Goal: Task Accomplishment & Management: Manage account settings

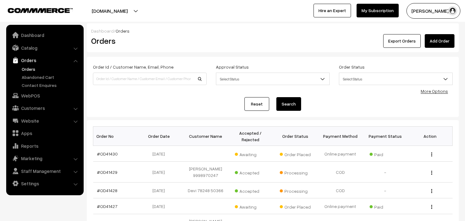
scroll to position [34, 0]
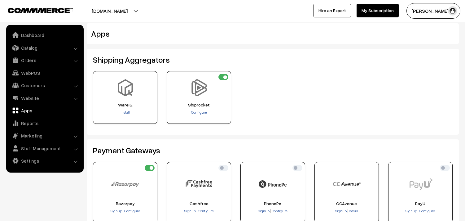
scroll to position [138, 0]
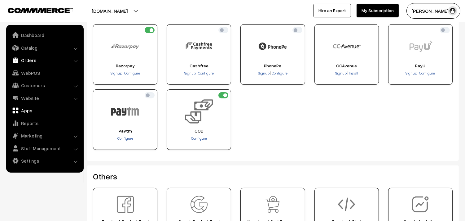
click at [30, 59] on link "Orders" at bounding box center [45, 60] width 74 height 11
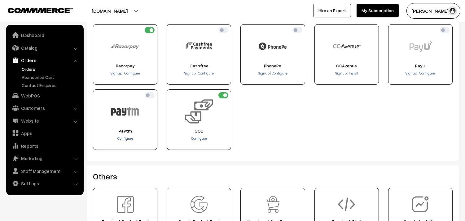
click at [30, 66] on link "Orders" at bounding box center [50, 69] width 61 height 7
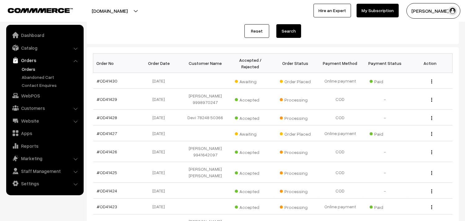
scroll to position [103, 0]
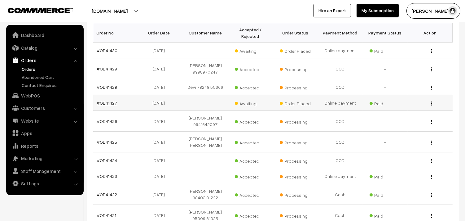
click at [109, 101] on link "#OD41427" at bounding box center [107, 102] width 20 height 5
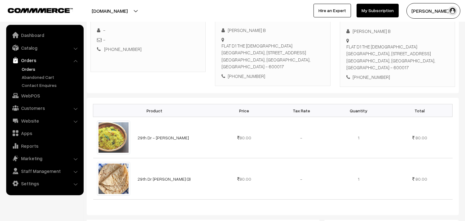
scroll to position [103, 0]
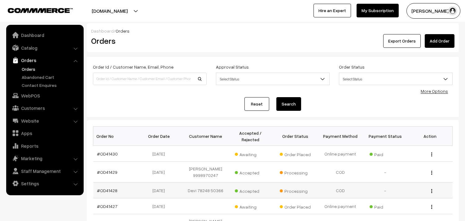
scroll to position [103, 0]
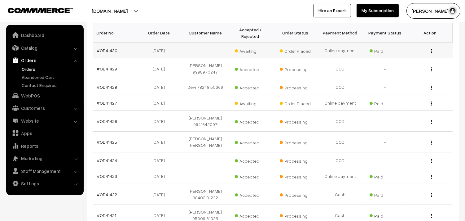
click at [100, 54] on td "#OD41430" at bounding box center [115, 50] width 45 height 16
click at [100, 51] on link "#OD41430" at bounding box center [107, 50] width 21 height 5
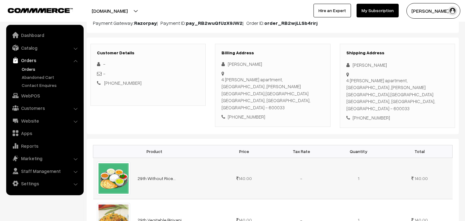
scroll to position [103, 0]
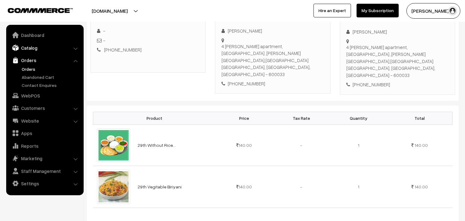
click at [30, 49] on link "Catalog" at bounding box center [45, 47] width 74 height 11
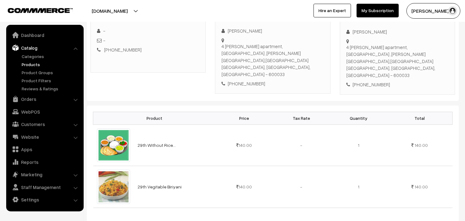
click at [29, 64] on link "Products" at bounding box center [50, 64] width 61 height 7
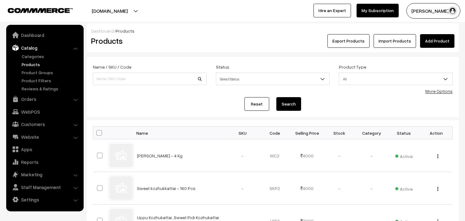
click at [450, 92] on link "More Options" at bounding box center [439, 90] width 27 height 5
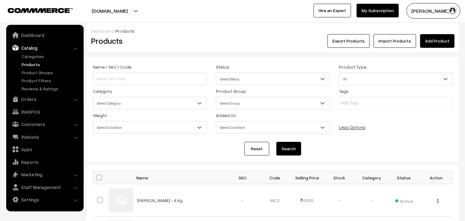
click at [150, 104] on span "Select Category" at bounding box center [149, 103] width 113 height 11
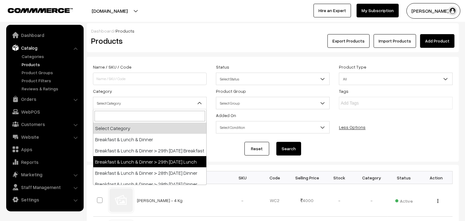
select select "95"
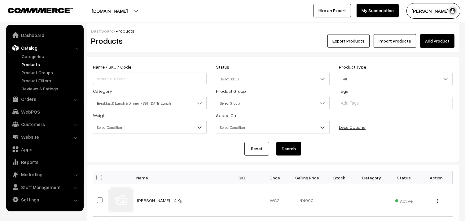
click at [297, 151] on button "Search" at bounding box center [289, 149] width 25 height 14
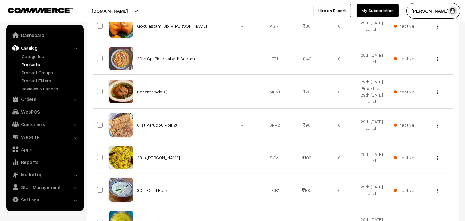
scroll to position [207, 0]
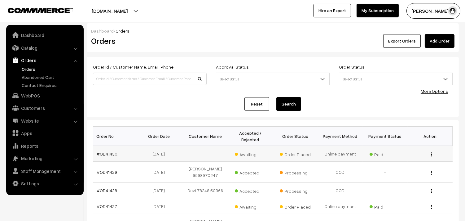
click at [109, 154] on link "#OD41430" at bounding box center [107, 153] width 21 height 5
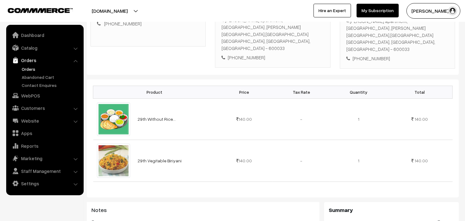
scroll to position [69, 0]
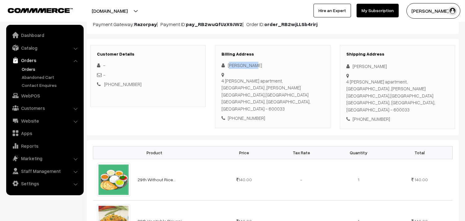
drag, startPoint x: 230, startPoint y: 64, endPoint x: 250, endPoint y: 64, distance: 20.2
click at [250, 64] on div "[PERSON_NAME]" at bounding box center [273, 65] width 102 height 7
click at [242, 64] on div "[PERSON_NAME]" at bounding box center [273, 65] width 102 height 7
drag, startPoint x: 228, startPoint y: 64, endPoint x: 256, endPoint y: 68, distance: 29.1
click at [256, 68] on div "Usha Krishnan" at bounding box center [273, 65] width 102 height 7
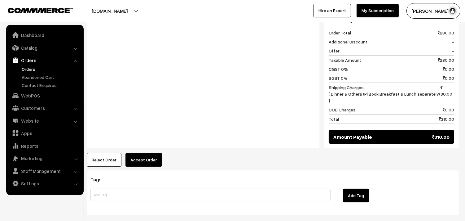
scroll to position [333, 0]
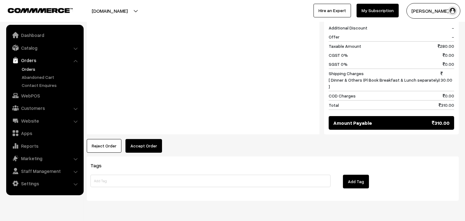
drag, startPoint x: 109, startPoint y: 124, endPoint x: 120, endPoint y: 135, distance: 15.6
click at [111, 139] on button "Reject Order" at bounding box center [104, 146] width 35 height 14
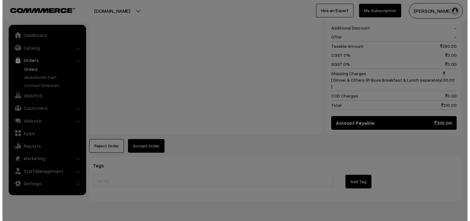
scroll to position [334, 0]
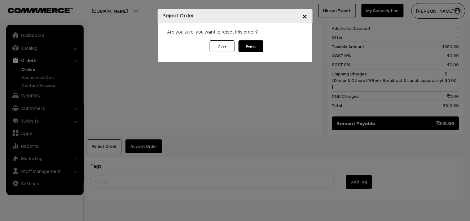
click at [258, 47] on button "Reject" at bounding box center [251, 46] width 25 height 12
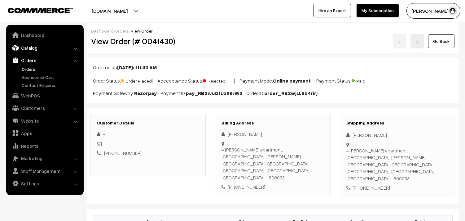
click at [30, 46] on link "Catalog" at bounding box center [45, 47] width 74 height 11
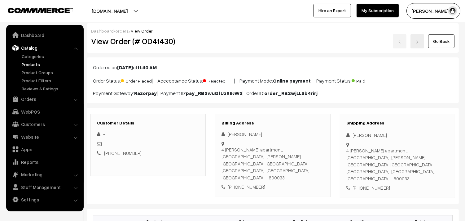
click at [28, 64] on link "Products" at bounding box center [50, 64] width 61 height 7
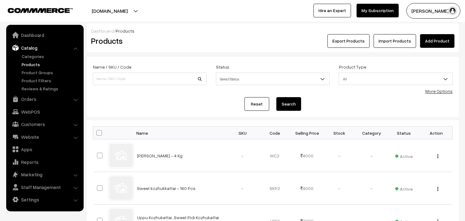
click at [439, 90] on link "More Options" at bounding box center [439, 90] width 27 height 5
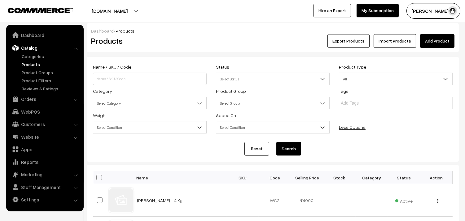
click at [115, 104] on span "Select Category" at bounding box center [149, 103] width 113 height 11
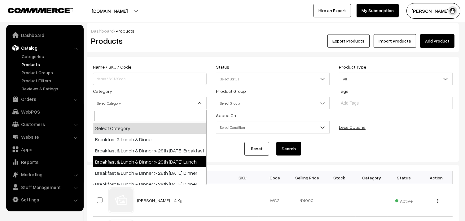
select select "95"
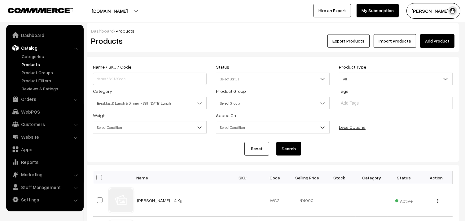
click at [298, 154] on button "Search" at bounding box center [289, 149] width 25 height 14
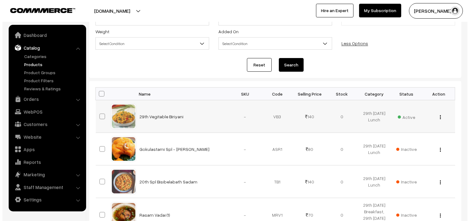
scroll to position [103, 0]
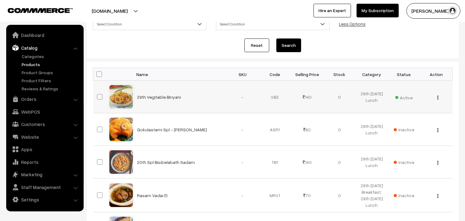
click at [405, 98] on span "Active" at bounding box center [404, 97] width 17 height 8
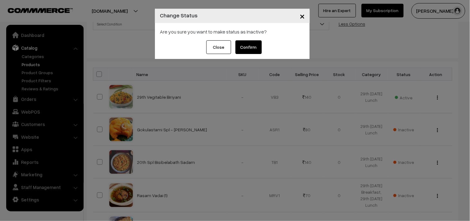
click at [251, 47] on button "Confirm" at bounding box center [249, 47] width 26 height 14
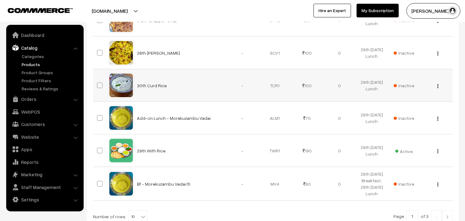
scroll to position [370, 0]
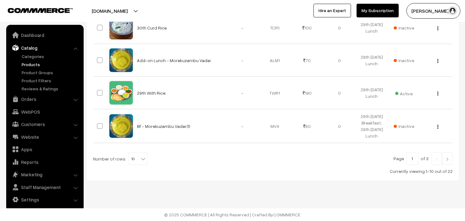
click at [140, 156] on b at bounding box center [143, 159] width 6 height 6
select select "60"
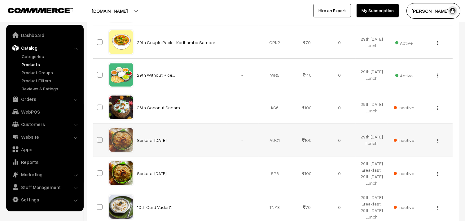
scroll to position [585, 0]
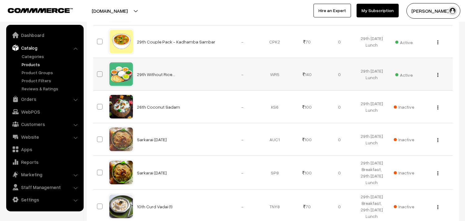
click at [438, 73] on img "button" at bounding box center [438, 75] width 1 height 4
click at [395, 92] on link "Edit" at bounding box center [410, 98] width 53 height 14
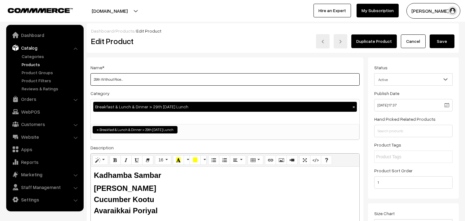
drag, startPoint x: 100, startPoint y: 76, endPoint x: 87, endPoint y: 78, distance: 13.4
click at [87, 78] on div "Name * 29th Without Rice... Category Breakfast & Lunch & Dinner > 29th Friday L…" at bounding box center [225, 157] width 277 height 200
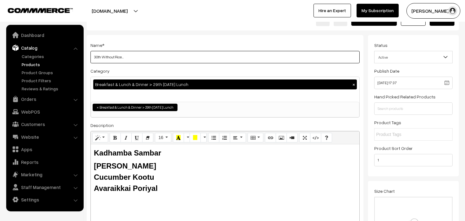
scroll to position [34, 0]
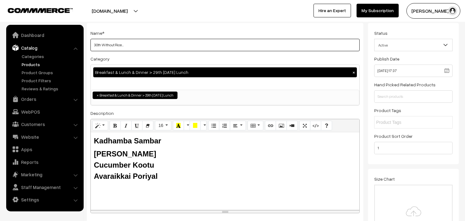
type input "30th Without Rice..."
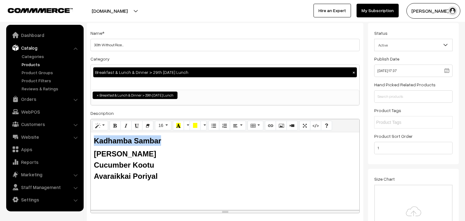
drag, startPoint x: 165, startPoint y: 141, endPoint x: 89, endPoint y: 134, distance: 76.9
click at [89, 134] on div "Name * 30th Without Rice... Category Breakfast & Lunch & Dinner > 29th Friday L…" at bounding box center [225, 123] width 277 height 200
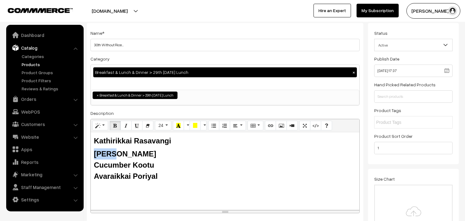
drag, startPoint x: 115, startPoint y: 153, endPoint x: 91, endPoint y: 157, distance: 24.2
click at [94, 157] on b "Milagu Rasam" at bounding box center [125, 153] width 62 height 8
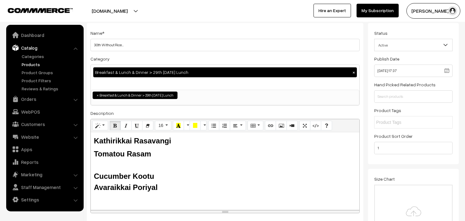
click at [120, 149] on div "Tomatou Rasam" at bounding box center [225, 153] width 263 height 11
click at [106, 163] on div "Cucumber Kootu" at bounding box center [225, 170] width 263 height 22
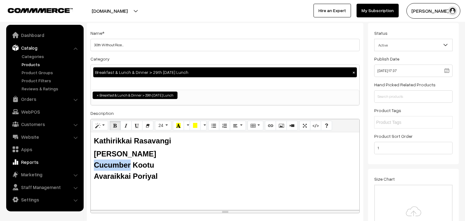
drag, startPoint x: 131, startPoint y: 166, endPoint x: 81, endPoint y: 163, distance: 50.3
drag, startPoint x: 131, startPoint y: 174, endPoint x: 92, endPoint y: 169, distance: 39.3
click at [92, 169] on div "Kathirikkai Rasavangi Tomato Rasam Chow Chow Kootu Avaraikkai Poriyal" at bounding box center [225, 171] width 269 height 78
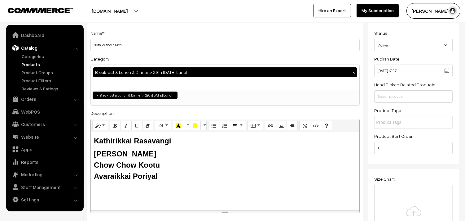
click at [126, 172] on b "Avaraikkai Poriyal" at bounding box center [126, 176] width 64 height 8
drag, startPoint x: 131, startPoint y: 174, endPoint x: 96, endPoint y: 171, distance: 34.5
click at [96, 171] on div "Avaraikkai Poriyal" at bounding box center [225, 176] width 263 height 11
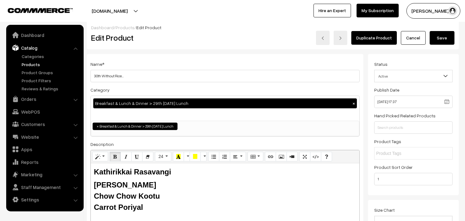
scroll to position [0, 0]
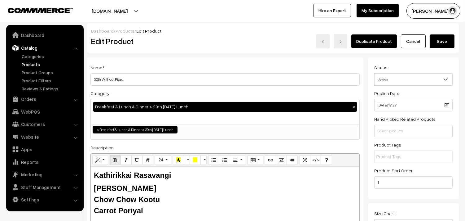
click at [434, 43] on button "Save" at bounding box center [442, 41] width 25 height 14
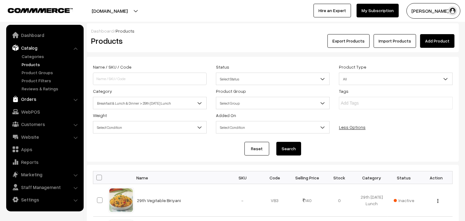
click at [33, 98] on link "Orders" at bounding box center [45, 98] width 74 height 11
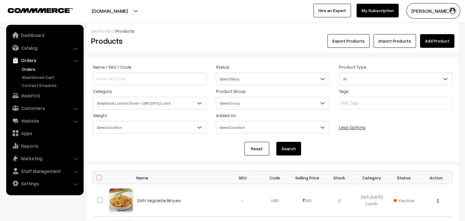
click at [34, 70] on link "Orders" at bounding box center [50, 69] width 61 height 7
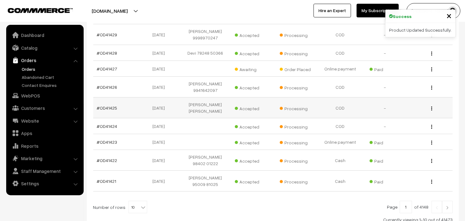
scroll to position [138, 0]
click at [107, 69] on link "#OD41427" at bounding box center [107, 68] width 20 height 5
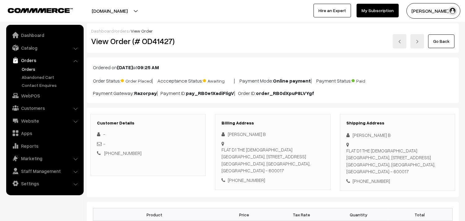
click at [33, 68] on link "Orders" at bounding box center [50, 69] width 61 height 7
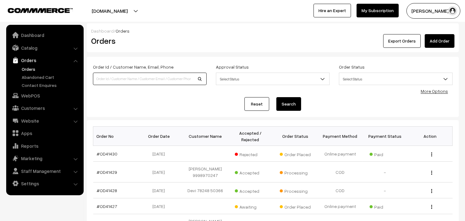
click at [122, 79] on input at bounding box center [150, 79] width 114 height 12
click at [108, 154] on link "#OD41430" at bounding box center [107, 153] width 21 height 5
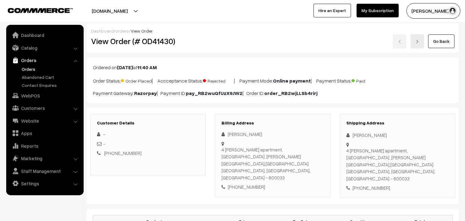
click at [435, 47] on link "Go Back" at bounding box center [442, 41] width 26 height 14
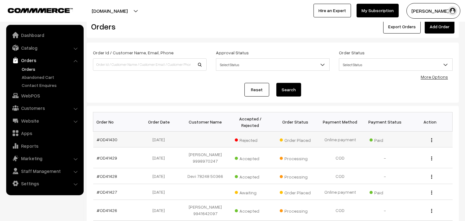
scroll to position [34, 0]
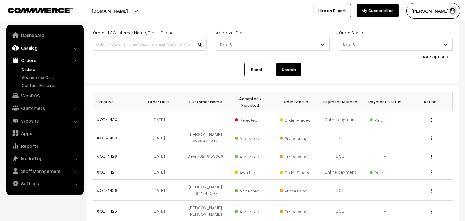
click at [30, 46] on link "Catalog" at bounding box center [45, 47] width 74 height 11
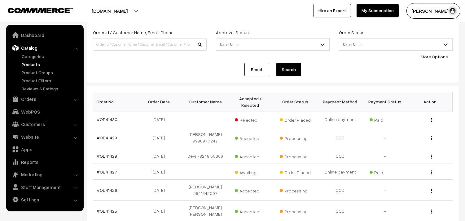
click at [33, 63] on link "Products" at bounding box center [50, 64] width 61 height 7
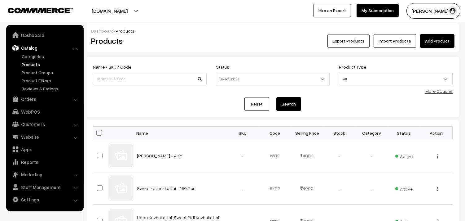
click at [430, 91] on link "More Options" at bounding box center [439, 90] width 27 height 5
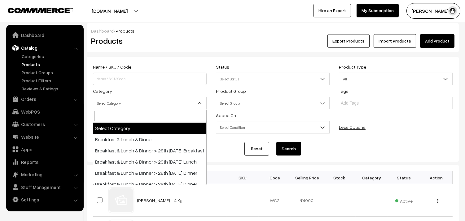
click at [126, 102] on span "Select Category" at bounding box center [149, 103] width 113 height 11
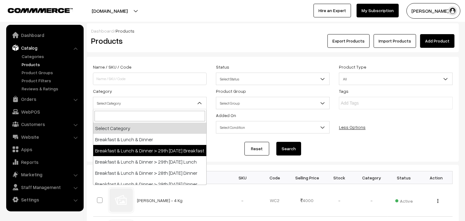
select select "91"
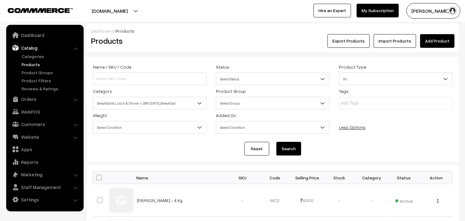
click at [289, 150] on button "Search" at bounding box center [289, 149] width 25 height 14
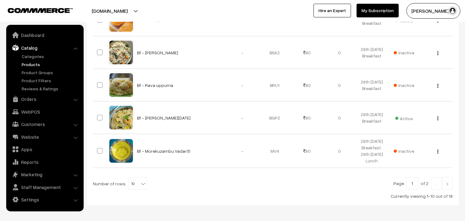
scroll to position [345, 0]
click at [136, 184] on span "10" at bounding box center [138, 183] width 18 height 12
select select "90"
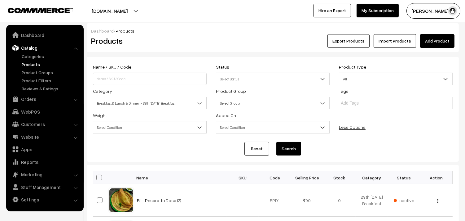
click at [99, 178] on span at bounding box center [99, 178] width 6 height 6
click at [97, 178] on input "checkbox" at bounding box center [95, 177] width 4 height 4
checkbox input "true"
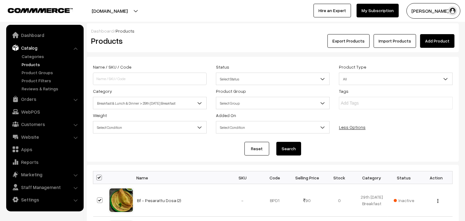
checkbox input "true"
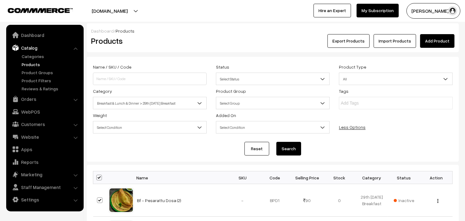
checkbox input "true"
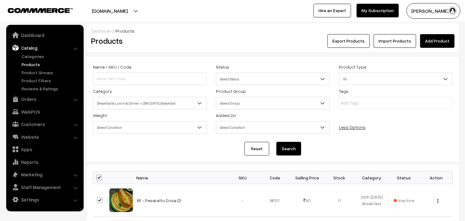
checkbox input "true"
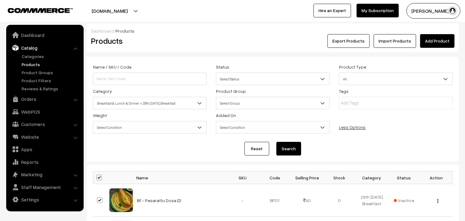
checkbox input "true"
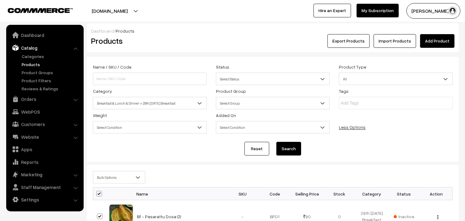
click at [104, 176] on span "Bulk Options" at bounding box center [119, 177] width 52 height 11
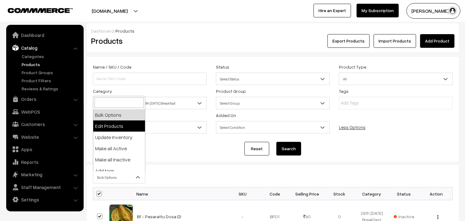
select select "editProduct"
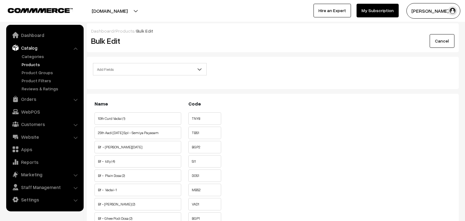
click at [114, 63] on span "Add Fields" at bounding box center [150, 69] width 114 height 12
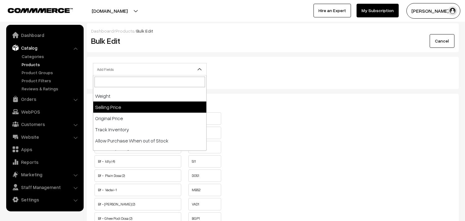
scroll to position [69, 0]
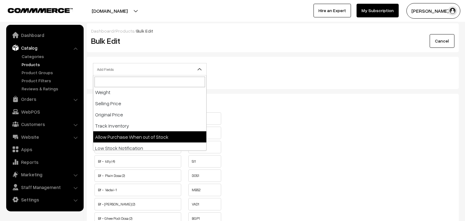
select select "allow-purchase"
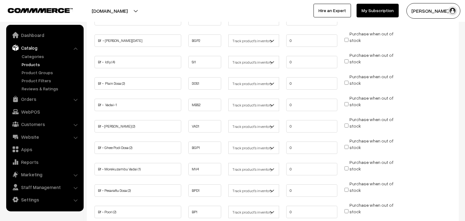
scroll to position [103, 0]
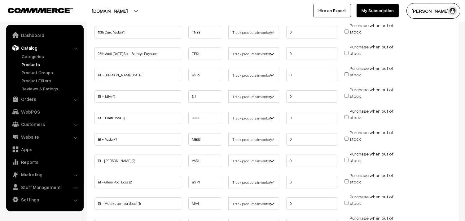
click at [348, 75] on input "Purchase when out of stock" at bounding box center [347, 74] width 4 height 4
checkbox input "true"
click at [348, 96] on input "Purchase when out of stock" at bounding box center [347, 96] width 4 height 4
checkbox input "true"
click at [345, 115] on input "Purchase when out of stock" at bounding box center [347, 117] width 4 height 4
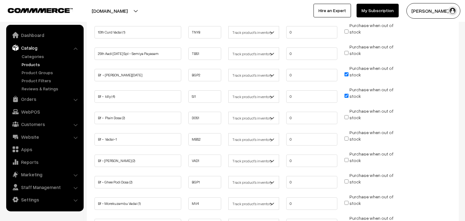
checkbox input "true"
click at [348, 137] on input "Purchase when out of stock" at bounding box center [347, 138] width 4 height 4
checkbox input "true"
click at [346, 160] on input "Purchase when out of stock" at bounding box center [347, 160] width 4 height 4
checkbox input "true"
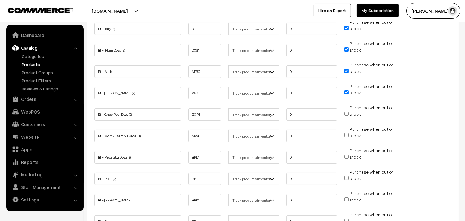
scroll to position [172, 0]
click at [346, 112] on input "Purchase when out of stock" at bounding box center [347, 112] width 4 height 4
checkbox input "true"
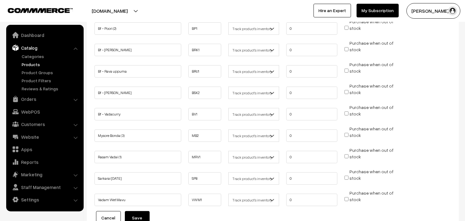
scroll to position [310, 0]
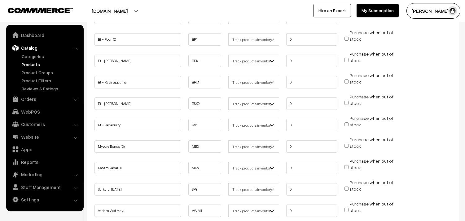
click at [346, 37] on input "Purchase when out of stock" at bounding box center [347, 39] width 4 height 4
checkbox input "true"
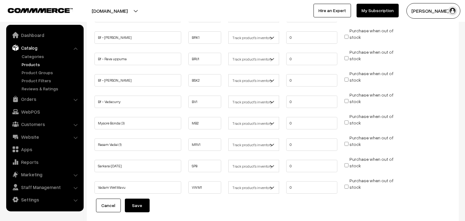
scroll to position [341, 0]
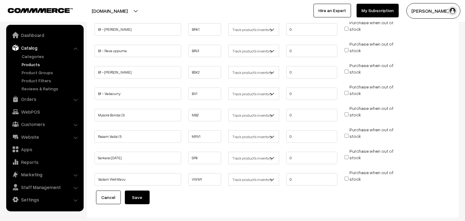
click at [145, 194] on button "Save" at bounding box center [137, 197] width 25 height 14
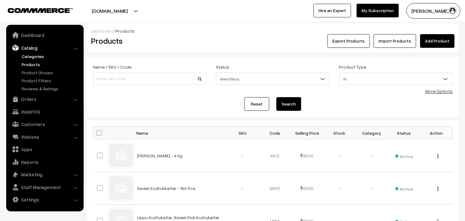
click at [36, 56] on link "Categories" at bounding box center [50, 56] width 61 height 7
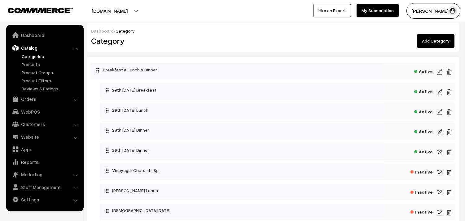
click at [438, 89] on img at bounding box center [440, 91] width 6 height 7
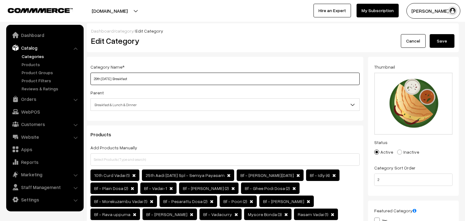
drag, startPoint x: 112, startPoint y: 78, endPoint x: 88, endPoint y: 50, distance: 36.7
type input "30th [DATE] Breakfast"
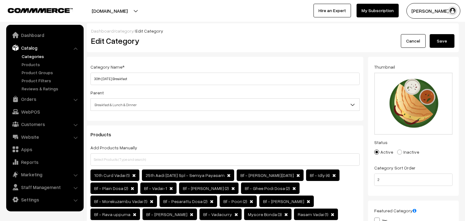
click at [441, 45] on button "Save" at bounding box center [442, 41] width 25 height 14
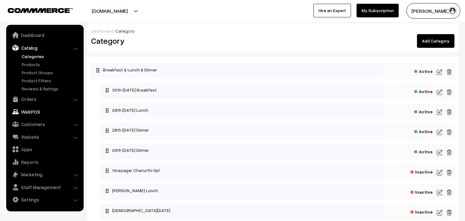
click at [33, 113] on link "WebPOS" at bounding box center [45, 111] width 74 height 11
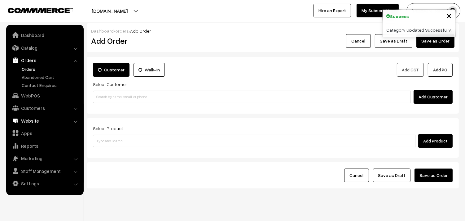
click at [31, 117] on link "Website" at bounding box center [45, 120] width 74 height 11
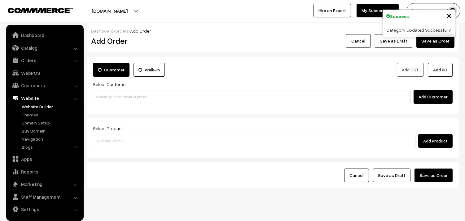
click at [36, 106] on link "Website Builder" at bounding box center [50, 106] width 61 height 7
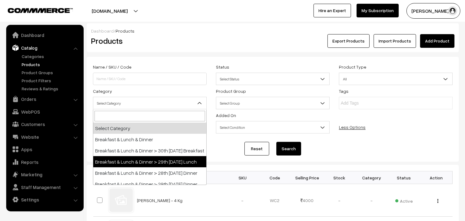
select select "95"
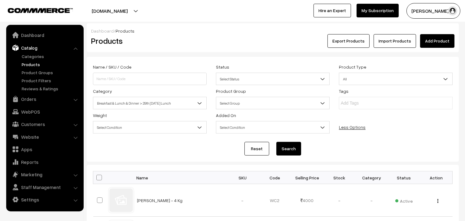
click at [292, 151] on button "Search" at bounding box center [289, 149] width 25 height 14
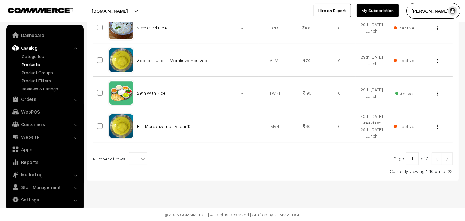
scroll to position [383, 0]
click at [133, 159] on span "10" at bounding box center [138, 159] width 18 height 12
select select "100"
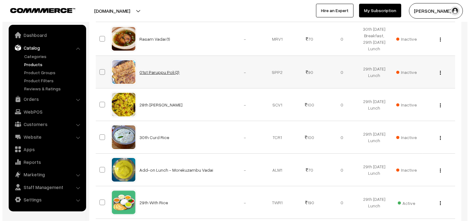
scroll to position [275, 0]
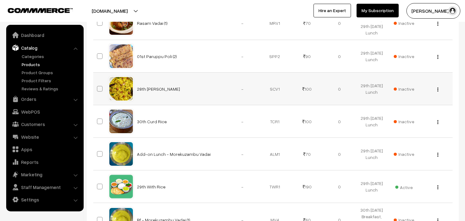
click at [407, 91] on td "Inactive" at bounding box center [404, 89] width 32 height 33
click at [401, 92] on span "Inactive" at bounding box center [404, 89] width 20 height 7
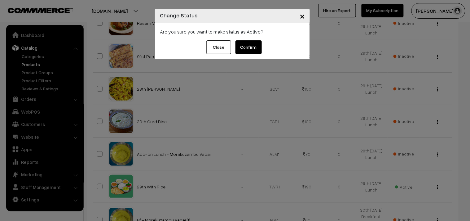
drag, startPoint x: 249, startPoint y: 45, endPoint x: 371, endPoint y: 82, distance: 127.8
click at [249, 46] on button "Confirm" at bounding box center [249, 47] width 26 height 14
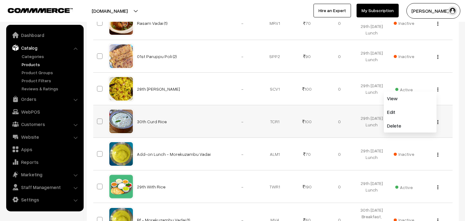
click at [383, 119] on td "29th Friday Lunch" at bounding box center [372, 121] width 32 height 33
click at [389, 120] on td "Inactive" at bounding box center [404, 121] width 32 height 33
click at [438, 91] on img "button" at bounding box center [438, 89] width 1 height 4
click at [404, 118] on link "Edit" at bounding box center [410, 112] width 53 height 14
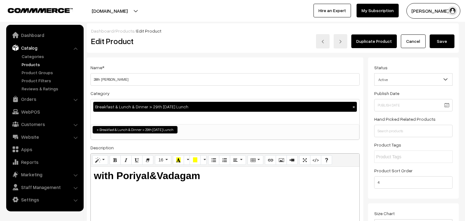
drag, startPoint x: 100, startPoint y: 76, endPoint x: 88, endPoint y: 53, distance: 25.8
drag, startPoint x: 112, startPoint y: 79, endPoint x: 100, endPoint y: 79, distance: 12.4
click at [100, 79] on input "3th Lemon Sadam" at bounding box center [225, 79] width 269 height 12
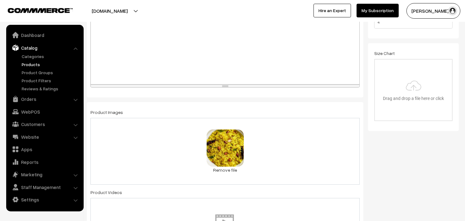
scroll to position [207, 0]
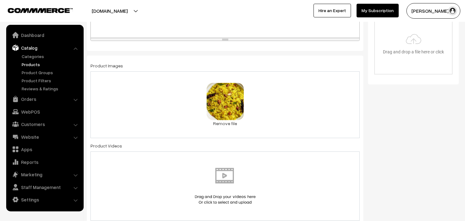
type input "3th Puliyodharai Sadam"
click at [229, 127] on div "0.7 MB lemon rice.jpg Check Error Remove file" at bounding box center [225, 104] width 269 height 67
click at [224, 125] on link "Remove file" at bounding box center [225, 123] width 37 height 7
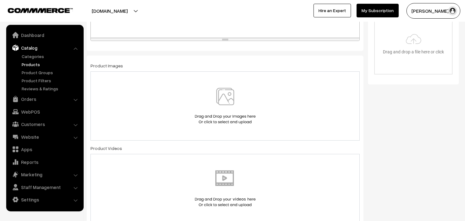
click at [225, 101] on img at bounding box center [225, 106] width 64 height 36
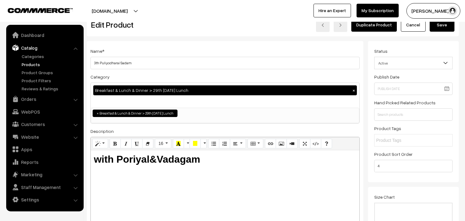
scroll to position [0, 0]
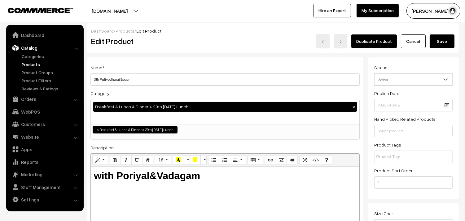
click at [445, 42] on button "Save" at bounding box center [442, 41] width 25 height 14
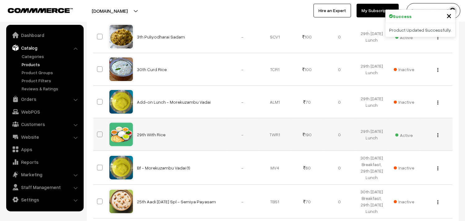
scroll to position [345, 0]
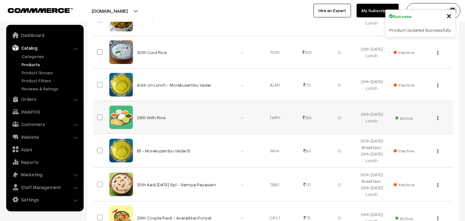
click at [440, 121] on div "View Edit Delete" at bounding box center [436, 117] width 25 height 7
click at [439, 121] on div "View Edit Delete" at bounding box center [436, 117] width 25 height 7
click at [439, 120] on button "button" at bounding box center [439, 117] width 2 height 5
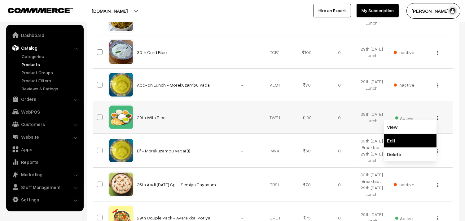
click at [402, 147] on link "Edit" at bounding box center [410, 141] width 53 height 14
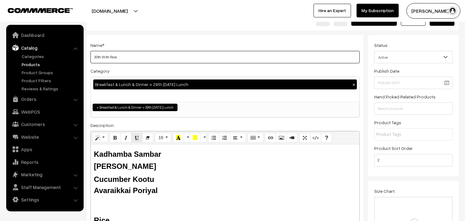
scroll to position [34, 0]
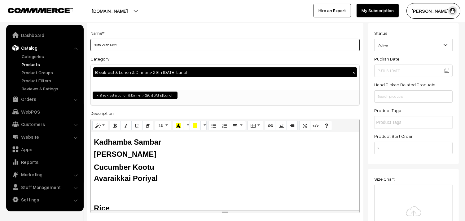
type input "30th With Rice"
drag, startPoint x: 158, startPoint y: 137, endPoint x: 86, endPoint y: 129, distance: 73.3
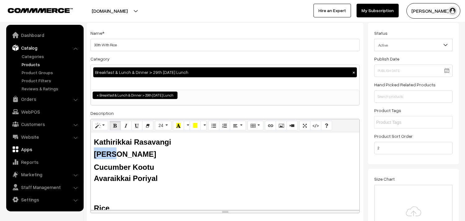
drag, startPoint x: 114, startPoint y: 155, endPoint x: 81, endPoint y: 149, distance: 34.0
drag, startPoint x: 120, startPoint y: 167, endPoint x: 85, endPoint y: 158, distance: 36.1
click at [89, 163] on div "Name * 30th With Rice Category Breakfast & Lunch & Dinner > 29th Friday Lunch ×…" at bounding box center [225, 123] width 277 height 200
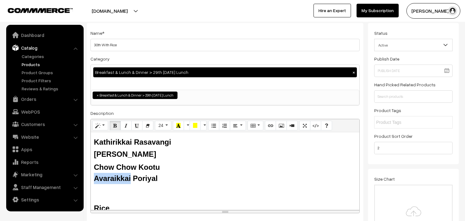
drag, startPoint x: 131, startPoint y: 180, endPoint x: 88, endPoint y: 179, distance: 42.5
click at [89, 179] on div "Name * 30th With Rice Category Breakfast & Lunch & Dinner > 29th Friday Lunch ×…" at bounding box center [225, 123] width 277 height 200
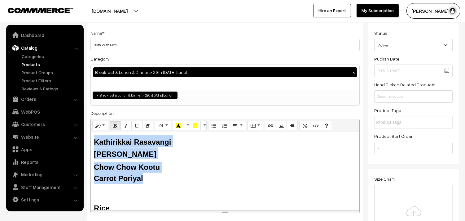
drag, startPoint x: 58, startPoint y: 126, endPoint x: 128, endPoint y: 134, distance: 70.5
copy div "Kathirikkai Rasavangi Tomato Rasam Chow Chow Kootu Carrot Poriyal"
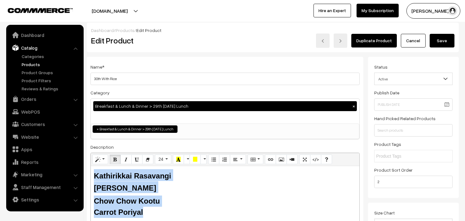
scroll to position [0, 0]
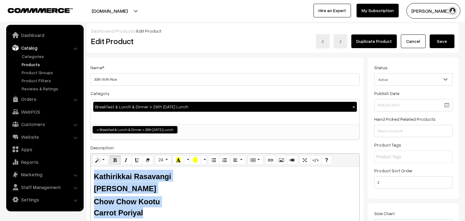
click at [445, 39] on button "Save" at bounding box center [442, 41] width 25 height 14
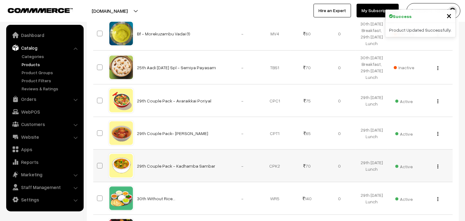
scroll to position [517, 0]
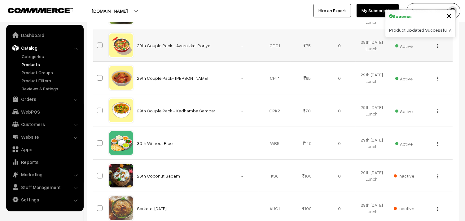
click at [439, 48] on button "button" at bounding box center [439, 45] width 2 height 5
click at [410, 75] on link "Edit" at bounding box center [410, 69] width 53 height 14
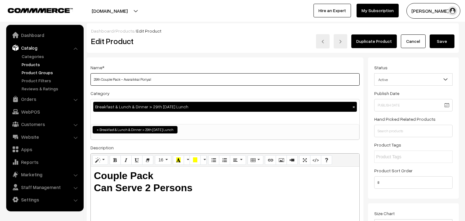
drag, startPoint x: 101, startPoint y: 78, endPoint x: 81, endPoint y: 72, distance: 20.9
click at [125, 79] on input "30th Couple Pack - Avaraikkai Poriyal" at bounding box center [225, 79] width 269 height 12
click at [125, 78] on input "30th Couple Pack - Avaraikkai Poriyal" at bounding box center [225, 79] width 269 height 12
drag, startPoint x: 125, startPoint y: 79, endPoint x: 314, endPoint y: 95, distance: 189.5
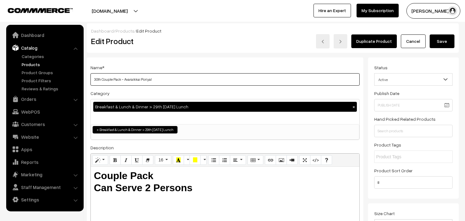
click at [314, 97] on div "Name * 30th Couple Pack - Avaraikkai Poriyal Category Breakfast & Lunch & Dinne…" at bounding box center [225, 157] width 277 height 200
type input "30th Couple Pack - Carrot Poriyal"
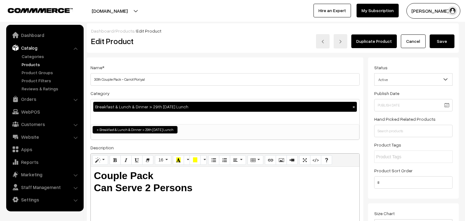
click at [440, 40] on button "Save" at bounding box center [442, 41] width 25 height 14
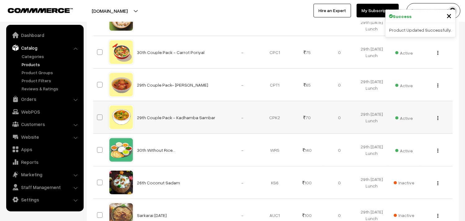
scroll to position [551, 0]
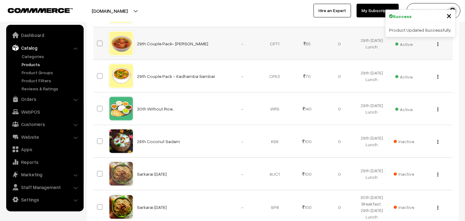
click at [438, 46] on img "button" at bounding box center [438, 44] width 1 height 4
drag, startPoint x: 398, startPoint y: 84, endPoint x: 370, endPoint y: 79, distance: 28.1
click at [397, 73] on link "Edit" at bounding box center [410, 67] width 53 height 14
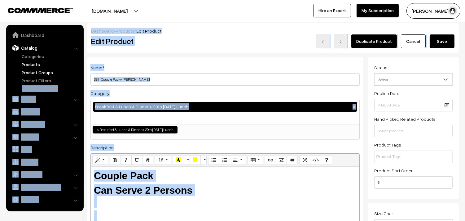
drag, startPoint x: 78, startPoint y: 78, endPoint x: 76, endPoint y: 70, distance: 9.0
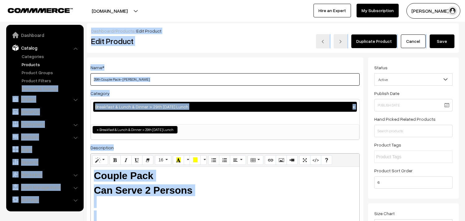
click at [101, 75] on input "29th Couple Pack- [PERSON_NAME]" at bounding box center [225, 79] width 269 height 12
click at [100, 80] on input "29th Couple Pack- [PERSON_NAME]" at bounding box center [225, 79] width 269 height 12
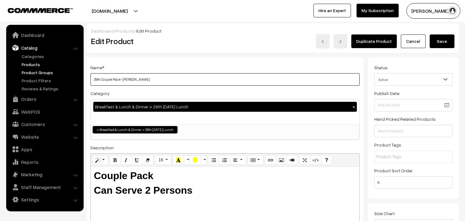
drag, startPoint x: 100, startPoint y: 78, endPoint x: 57, endPoint y: 67, distance: 44.2
drag, startPoint x: 123, startPoint y: 78, endPoint x: 126, endPoint y: 71, distance: 8.1
click at [133, 78] on input "30th Couple Pack- Milagu Rasam" at bounding box center [225, 79] width 269 height 12
type input "30th Couple Pack- Tomato Rasam"
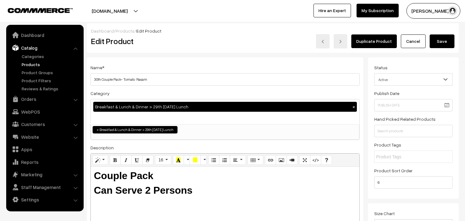
click at [436, 39] on button "Save" at bounding box center [442, 41] width 25 height 14
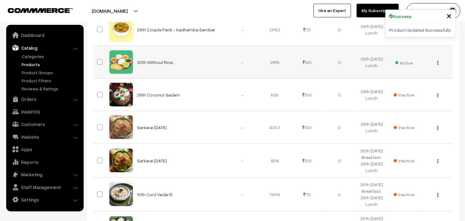
scroll to position [585, 0]
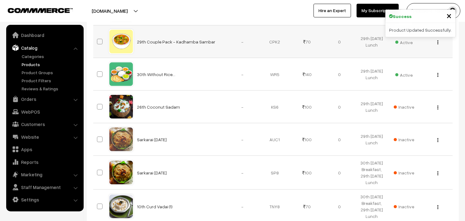
click at [438, 44] on img "button" at bounding box center [438, 42] width 1 height 4
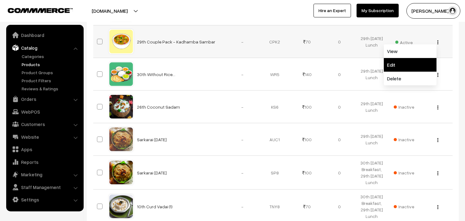
click at [405, 72] on link "Edit" at bounding box center [410, 65] width 53 height 14
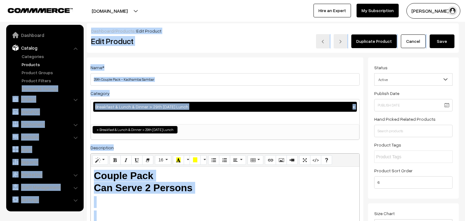
drag, startPoint x: 0, startPoint y: 0, endPoint x: 82, endPoint y: 79, distance: 113.8
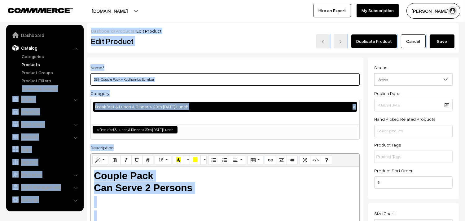
click at [106, 78] on input "29th Couple Pack - Kadhamba Sambar" at bounding box center [225, 79] width 269 height 12
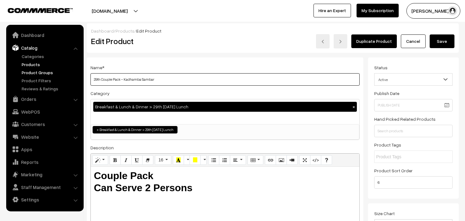
drag, startPoint x: 101, startPoint y: 78, endPoint x: 79, endPoint y: 69, distance: 23.6
drag, startPoint x: 125, startPoint y: 79, endPoint x: 231, endPoint y: 85, distance: 105.9
click at [231, 85] on input "30th Couple Pack - Kadhamba Sambar" at bounding box center [225, 79] width 269 height 12
type input "30th Couple Pack - Kathirikkai Rasavangi"
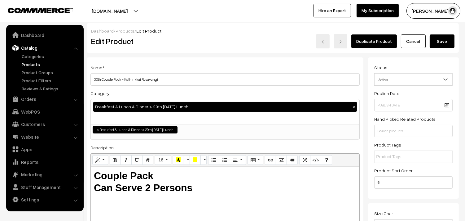
click at [449, 39] on button "Save" at bounding box center [442, 41] width 25 height 14
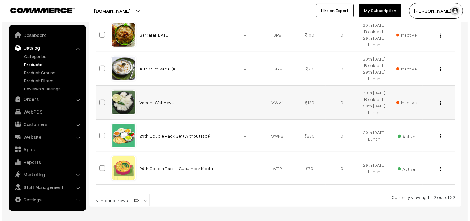
scroll to position [758, 0]
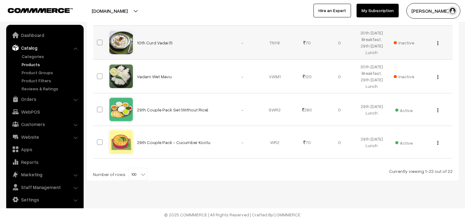
click at [408, 46] on span "Inactive" at bounding box center [404, 42] width 20 height 7
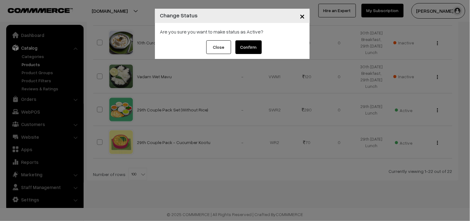
click at [245, 50] on button "Confirm" at bounding box center [249, 47] width 26 height 14
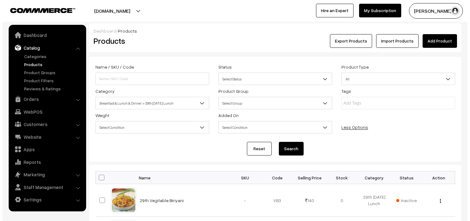
scroll to position [758, 0]
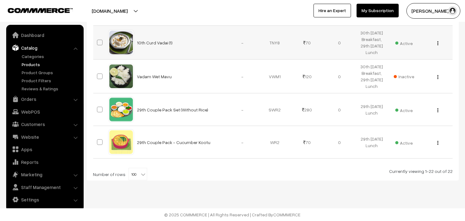
click at [408, 47] on span "Active" at bounding box center [404, 42] width 17 height 8
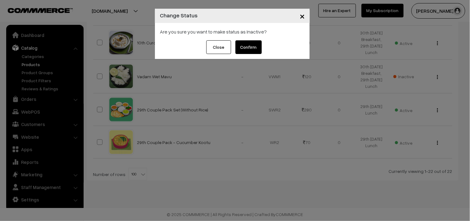
click at [241, 43] on button "Confirm" at bounding box center [249, 47] width 26 height 14
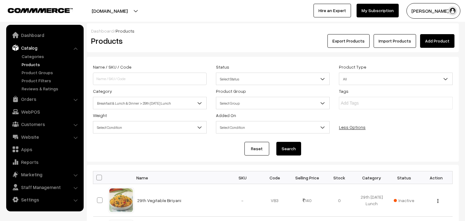
scroll to position [758, 0]
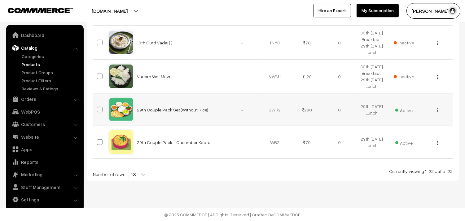
click at [439, 113] on div "View Edit Delete" at bounding box center [436, 109] width 25 height 7
click at [438, 112] on img "button" at bounding box center [438, 110] width 1 height 4
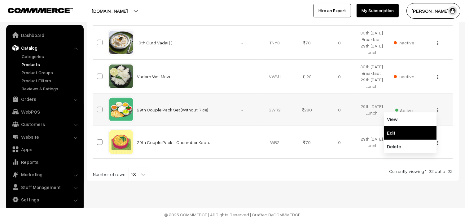
click at [411, 140] on link "Edit" at bounding box center [410, 133] width 53 height 14
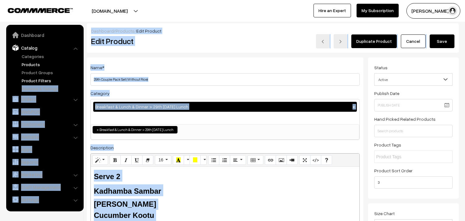
drag, startPoint x: 101, startPoint y: 79, endPoint x: 74, endPoint y: 79, distance: 27.3
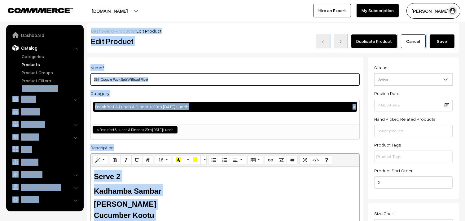
click at [98, 78] on input "29th Couple Pack Set (Without Rice)" at bounding box center [225, 79] width 269 height 12
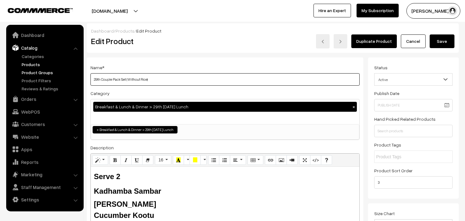
drag, startPoint x: 100, startPoint y: 78, endPoint x: 77, endPoint y: 75, distance: 23.8
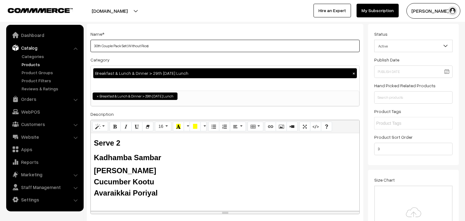
scroll to position [34, 0]
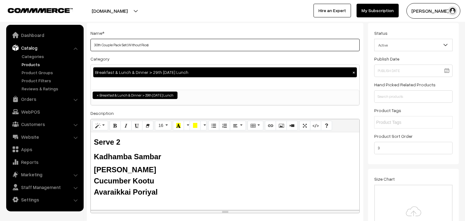
type input "30th Couple Pack Set (Without Rice)"
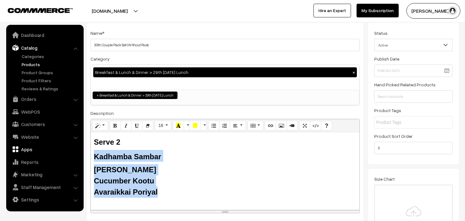
drag, startPoint x: 142, startPoint y: 184, endPoint x: 76, endPoint y: 153, distance: 72.3
paste div
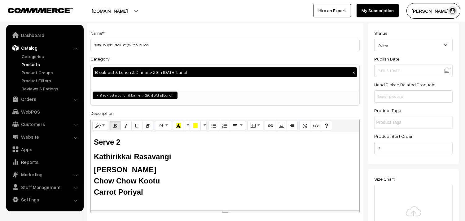
scroll to position [0, 0]
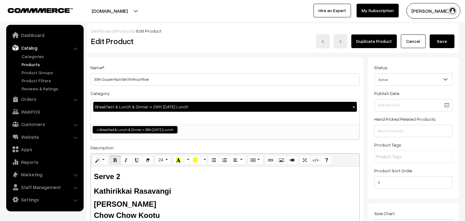
click at [447, 38] on button "Save" at bounding box center [442, 41] width 25 height 14
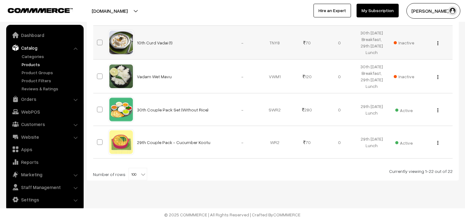
scroll to position [789, 0]
click at [439, 143] on div "View Edit Delete" at bounding box center [436, 142] width 25 height 7
click at [438, 142] on img "button" at bounding box center [438, 143] width 1 height 4
click at [418, 159] on link "Edit" at bounding box center [410, 165] width 53 height 14
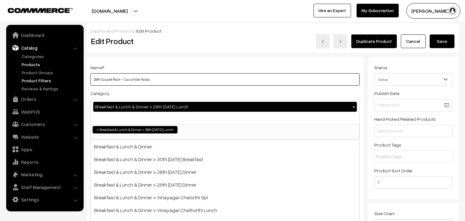
drag, startPoint x: 101, startPoint y: 81, endPoint x: 80, endPoint y: 80, distance: 21.4
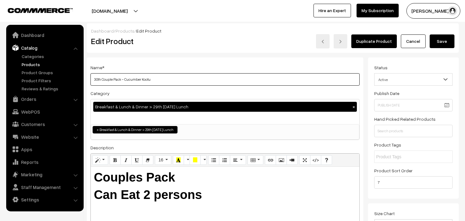
drag, startPoint x: 124, startPoint y: 76, endPoint x: 230, endPoint y: 90, distance: 107.2
click at [230, 90] on div "Name * 30th Couple Pack - Cucumber Kootu Category Breakfast & Lunch & Dinner > …" at bounding box center [225, 157] width 277 height 200
type input "30th Couple Pack - Chow Chow Kootu"
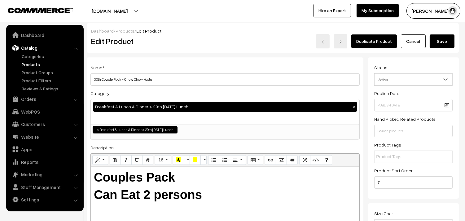
click at [441, 40] on button "Save" at bounding box center [442, 41] width 25 height 14
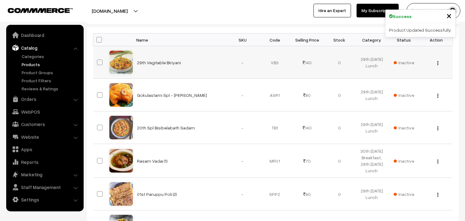
scroll to position [138, 0]
click at [100, 40] on span at bounding box center [99, 40] width 6 height 6
click at [97, 40] on input "checkbox" at bounding box center [95, 40] width 4 height 4
checkbox input "true"
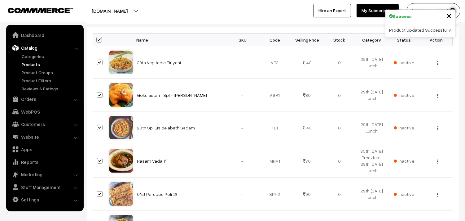
checkbox input "true"
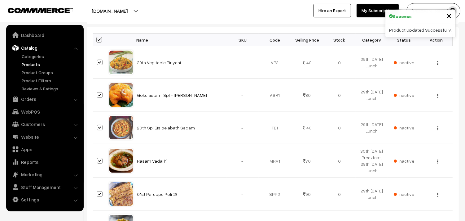
checkbox input "true"
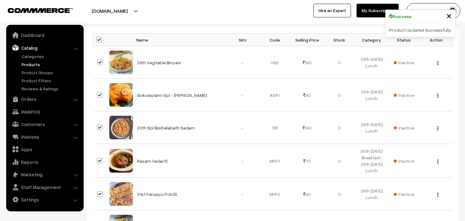
checkbox input "true"
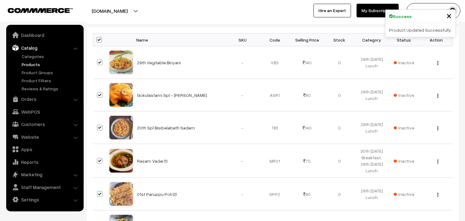
checkbox input "true"
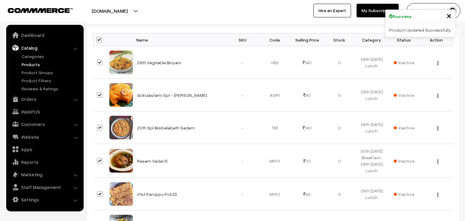
checkbox input "true"
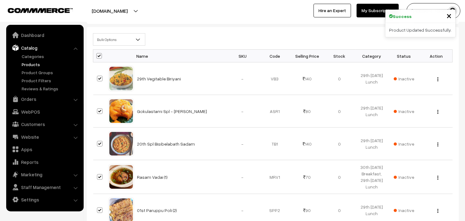
click at [107, 49] on div "Bulk Options Edit Products Update Inventory Make all Active Make all Inactive A…" at bounding box center [272, 41] width 369 height 16
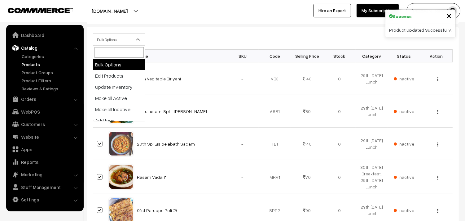
click at [108, 40] on span "Bulk Options" at bounding box center [119, 39] width 52 height 11
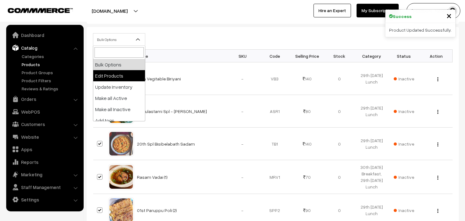
select select "editProduct"
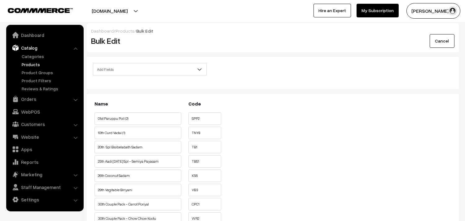
click at [123, 67] on span "Add Fields" at bounding box center [149, 69] width 113 height 11
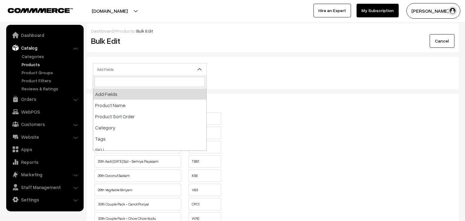
scroll to position [69, 0]
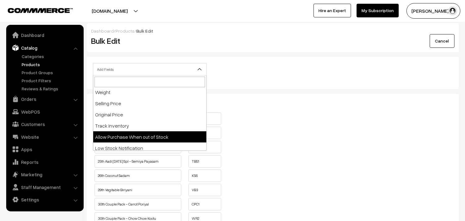
select select "allow-purchase"
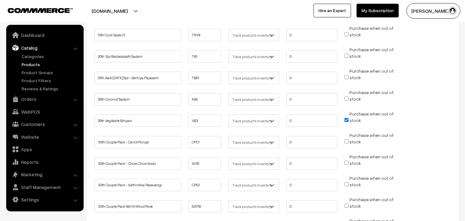
scroll to position [138, 0]
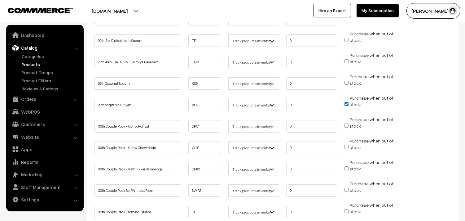
click at [346, 104] on input "Purchase when out of stock" at bounding box center [347, 104] width 4 height 4
checkbox input "false"
click at [348, 126] on input "Purchase when out of stock" at bounding box center [347, 125] width 4 height 4
checkbox input "true"
click at [346, 146] on input "Purchase when out of stock" at bounding box center [347, 147] width 4 height 4
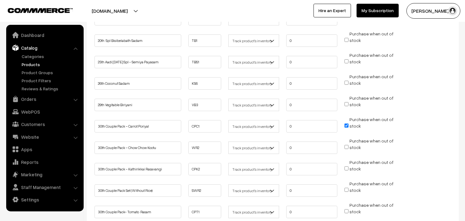
checkbox input "true"
click at [346, 166] on input "Purchase when out of stock" at bounding box center [347, 168] width 4 height 4
checkbox input "true"
click at [348, 188] on input "Purchase when out of stock" at bounding box center [347, 190] width 4 height 4
checkbox input "true"
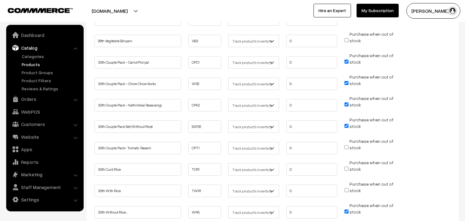
scroll to position [207, 0]
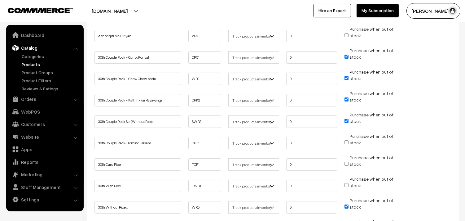
click at [347, 140] on input "Purchase when out of stock" at bounding box center [347, 142] width 4 height 4
checkbox input "true"
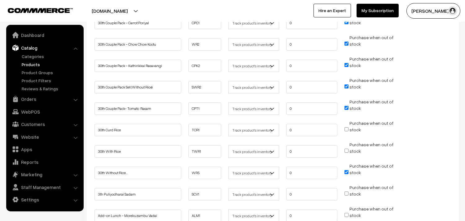
click at [347, 149] on input "Purchase when out of stock" at bounding box center [347, 151] width 4 height 4
checkbox input "true"
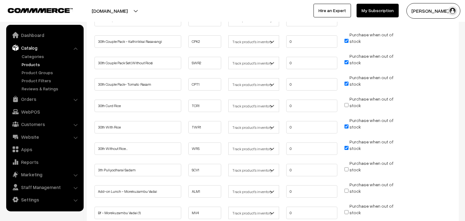
scroll to position [275, 0]
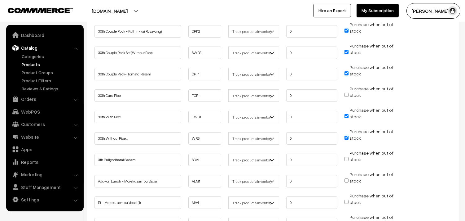
click at [345, 157] on input "Purchase when out of stock" at bounding box center [347, 159] width 4 height 4
checkbox input "true"
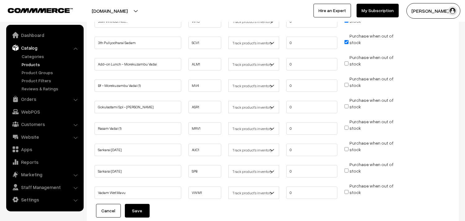
scroll to position [439, 0]
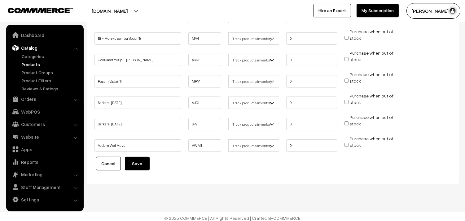
click at [142, 162] on button "Save" at bounding box center [137, 164] width 25 height 14
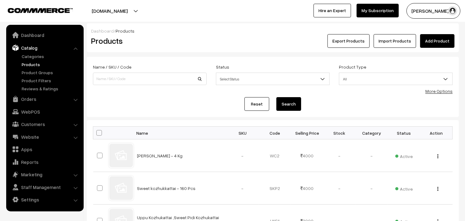
click at [447, 90] on link "More Options" at bounding box center [439, 90] width 27 height 5
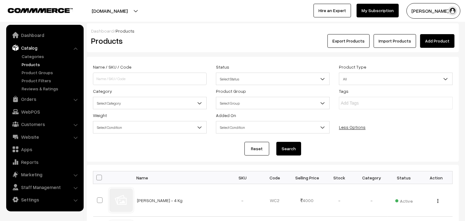
click at [134, 105] on span "Select Category" at bounding box center [149, 103] width 113 height 11
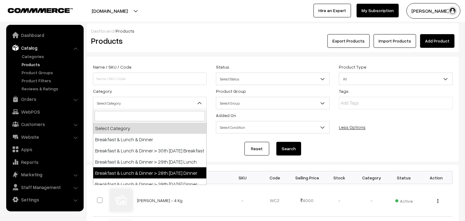
select select "68"
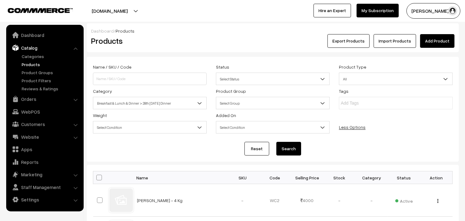
click at [278, 149] on button "Search" at bounding box center [289, 149] width 25 height 14
drag, startPoint x: 290, startPoint y: 148, endPoint x: 281, endPoint y: 143, distance: 10.6
click at [290, 149] on button "Search" at bounding box center [289, 149] width 25 height 14
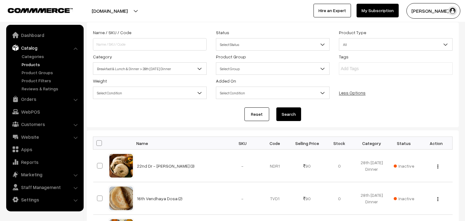
scroll to position [34, 0]
click at [42, 56] on link "Categories" at bounding box center [50, 56] width 61 height 7
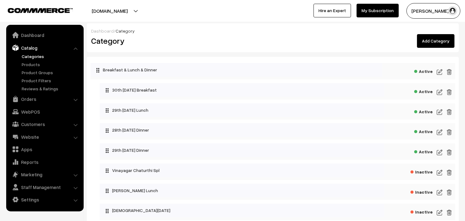
click at [438, 131] on img at bounding box center [440, 131] width 6 height 7
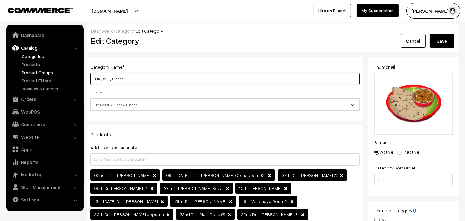
drag, startPoint x: 115, startPoint y: 78, endPoint x: 65, endPoint y: 70, distance: 50.0
type input "30th [DATE] Dinner"
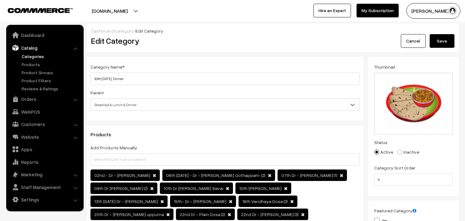
click at [445, 42] on button "Save" at bounding box center [442, 41] width 25 height 14
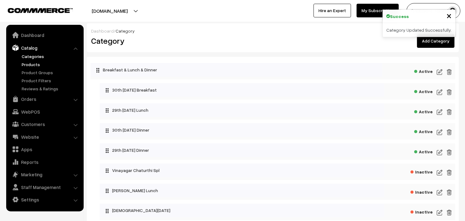
click at [37, 62] on link "Products" at bounding box center [50, 64] width 61 height 7
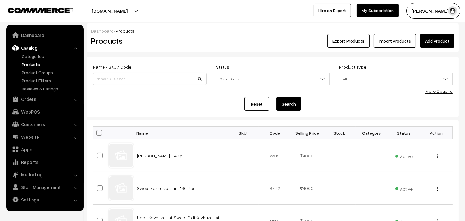
click at [439, 88] on div "Name / SKU / Code Status Select Status Active Inactive Select Status Product Ty…" at bounding box center [272, 77] width 369 height 28
click at [439, 89] on link "More Options" at bounding box center [439, 90] width 27 height 5
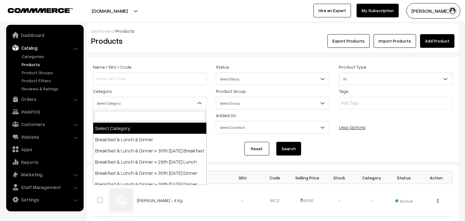
click at [131, 100] on span "Select Category" at bounding box center [149, 103] width 113 height 11
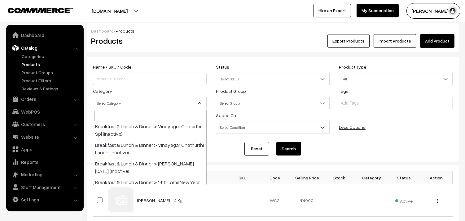
scroll to position [34, 0]
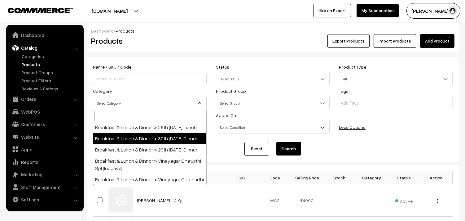
select select "68"
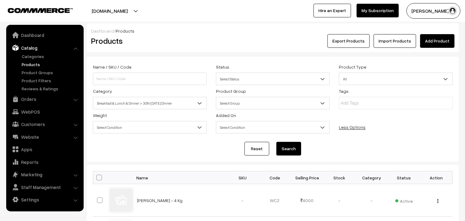
click at [290, 150] on button "Search" at bounding box center [289, 149] width 25 height 14
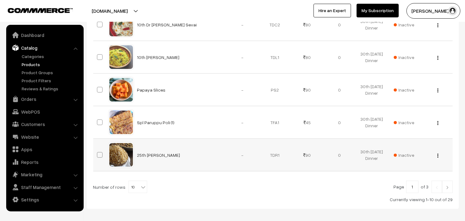
scroll to position [333, 0]
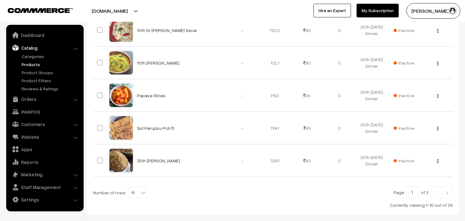
click at [134, 196] on span "10" at bounding box center [138, 192] width 18 height 12
select select "100"
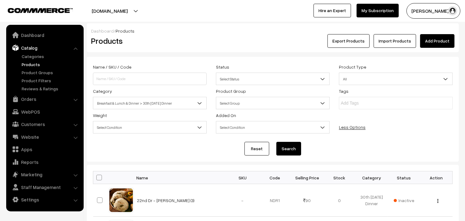
click at [163, 100] on span "Breakfast & Lunch & Dinner > 30th [DATE] Dinner" at bounding box center [149, 103] width 113 height 11
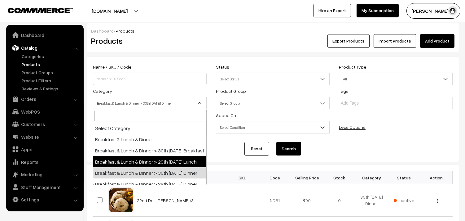
select select "95"
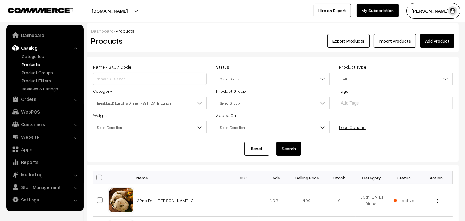
click at [285, 153] on button "Search" at bounding box center [289, 149] width 25 height 14
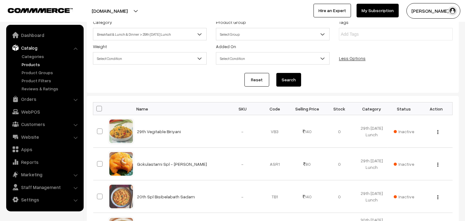
click at [155, 33] on span "Breakfast & Lunch & Dinner > 29th [DATE] Lunch" at bounding box center [149, 34] width 113 height 11
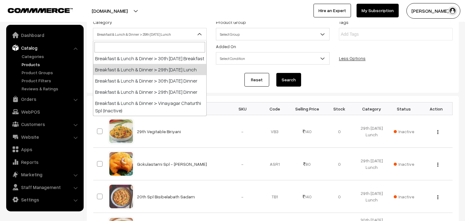
scroll to position [34, 0]
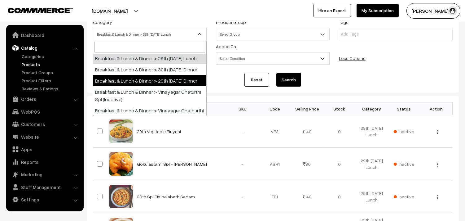
select select "96"
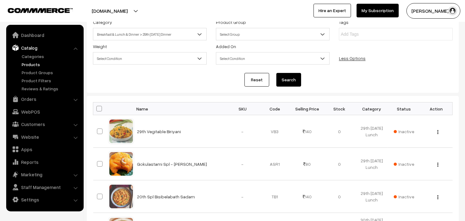
click at [287, 79] on button "Search" at bounding box center [289, 80] width 25 height 14
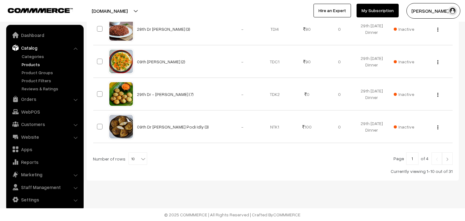
scroll to position [367, 0]
click at [140, 159] on b at bounding box center [143, 159] width 6 height 6
select select "90"
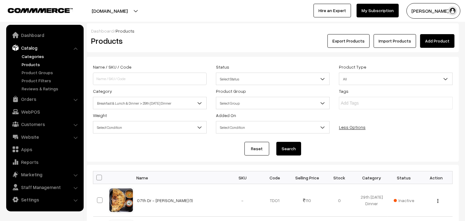
click at [36, 57] on link "Categories" at bounding box center [50, 56] width 61 height 7
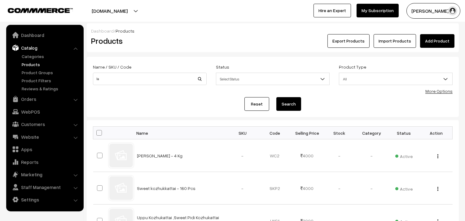
type input "l"
type input "kanch"
click at [277, 97] on button "Search" at bounding box center [289, 104] width 25 height 14
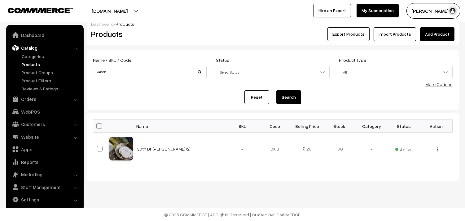
scroll to position [7, 0]
click at [436, 148] on div "View Edit Delete" at bounding box center [436, 148] width 25 height 7
click at [441, 148] on div "View Edit Delete" at bounding box center [436, 148] width 25 height 7
click at [438, 149] on img "button" at bounding box center [438, 149] width 1 height 4
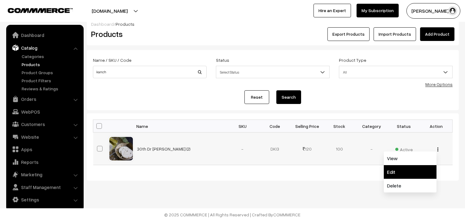
click at [398, 169] on link "Edit" at bounding box center [410, 172] width 53 height 14
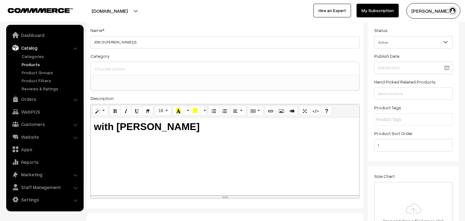
scroll to position [34, 0]
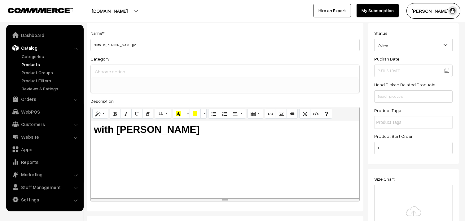
click at [119, 73] on div "Adjust Set" at bounding box center [114, 68] width 55 height 9
click at [140, 69] on div "Adjust Set" at bounding box center [114, 68] width 55 height 9
click at [146, 78] on ul at bounding box center [225, 82] width 268 height 8
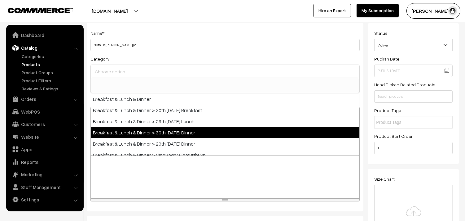
select select "68"
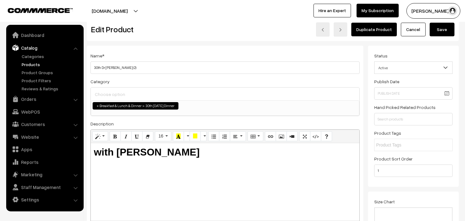
scroll to position [0, 0]
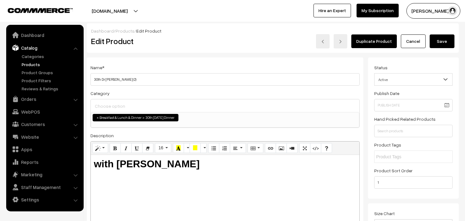
click at [437, 41] on button "Save" at bounding box center [442, 41] width 25 height 14
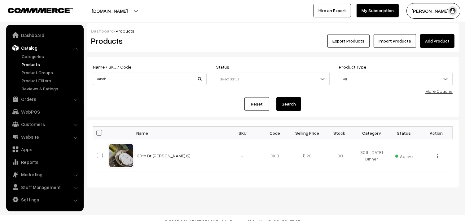
click at [33, 63] on link "Products" at bounding box center [50, 64] width 61 height 7
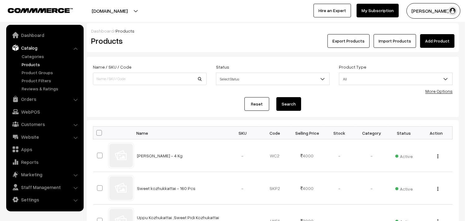
click at [444, 93] on link "More Options" at bounding box center [439, 90] width 27 height 5
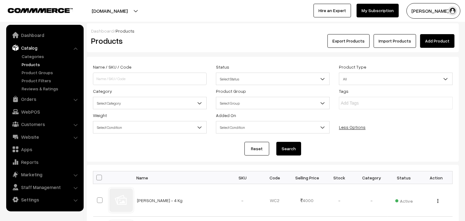
click at [128, 100] on span "Select Category" at bounding box center [149, 103] width 113 height 11
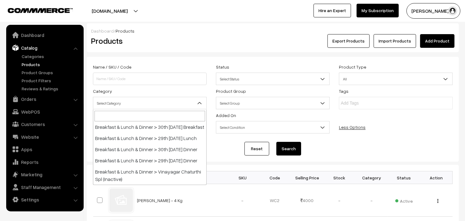
scroll to position [34, 0]
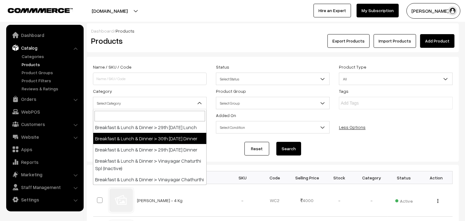
select select "68"
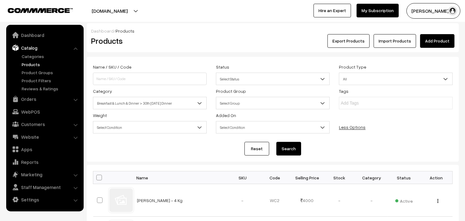
click at [281, 145] on button "Search" at bounding box center [289, 149] width 25 height 14
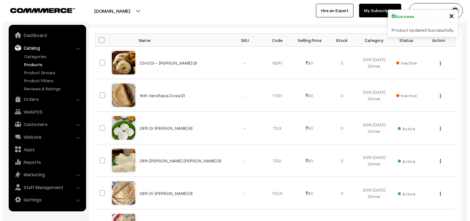
scroll to position [138, 0]
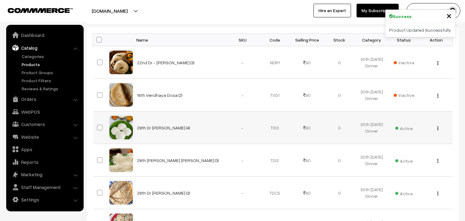
click at [401, 128] on span "Active" at bounding box center [404, 127] width 17 height 8
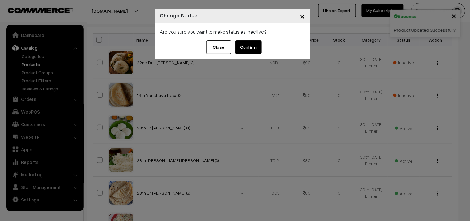
click at [246, 45] on button "Confirm" at bounding box center [249, 47] width 26 height 14
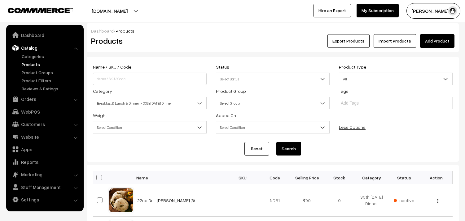
scroll to position [138, 0]
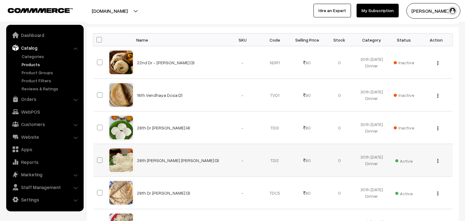
click at [438, 159] on img "button" at bounding box center [438, 161] width 1 height 4
click at [416, 178] on link "Edit" at bounding box center [410, 183] width 53 height 14
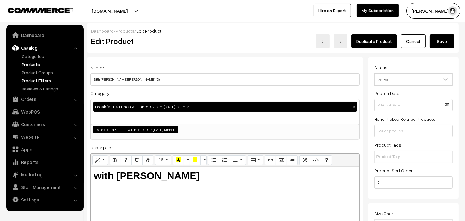
drag, startPoint x: 101, startPoint y: 80, endPoint x: 78, endPoint y: 78, distance: 22.4
drag, startPoint x: 116, startPoint y: 80, endPoint x: 107, endPoint y: 79, distance: 8.7
click at [107, 79] on input "30th Dr wheat Idiyappam (3)" at bounding box center [225, 79] width 269 height 12
type input "30th Dr [PERSON_NAME] (3)"
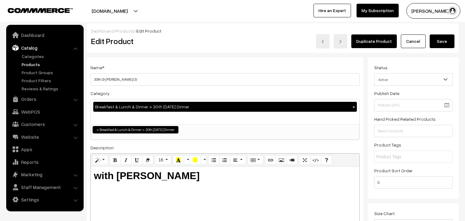
click at [117, 174] on b "with Aloo Kuruma" at bounding box center [147, 175] width 106 height 11
click at [443, 41] on button "Save" at bounding box center [442, 41] width 25 height 14
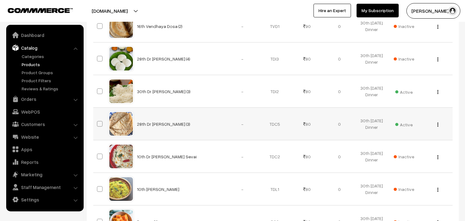
scroll to position [207, 0]
click at [438, 123] on img "button" at bounding box center [438, 124] width 1 height 4
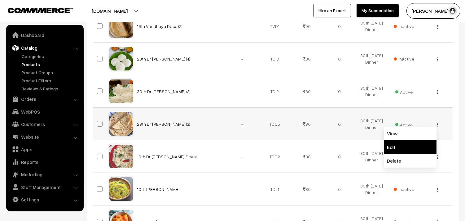
click at [401, 146] on link "Edit" at bounding box center [410, 147] width 53 height 14
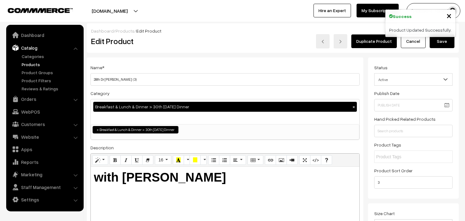
drag, startPoint x: 101, startPoint y: 78, endPoint x: 89, endPoint y: 78, distance: 12.1
click at [89, 78] on h3 "Adjust Quantity" at bounding box center [114, 86] width 55 height 21
click at [146, 78] on input "28th Dr Chapathi (3)" at bounding box center [225, 79] width 269 height 12
drag, startPoint x: 101, startPoint y: 78, endPoint x: 85, endPoint y: 75, distance: 16.6
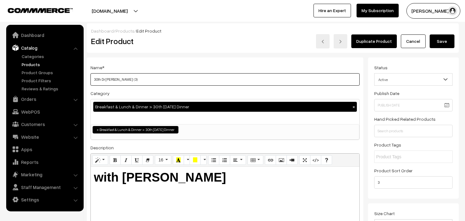
type input "30th Dr [PERSON_NAME] (3)"
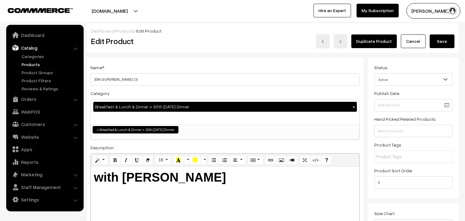
click at [122, 178] on b "with Aloo Kuruma" at bounding box center [160, 177] width 132 height 14
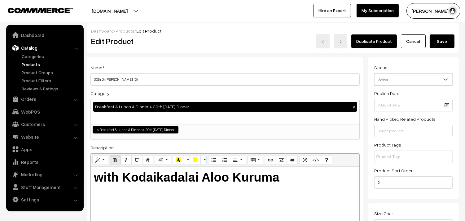
click at [438, 41] on button "Save" at bounding box center [442, 41] width 25 height 14
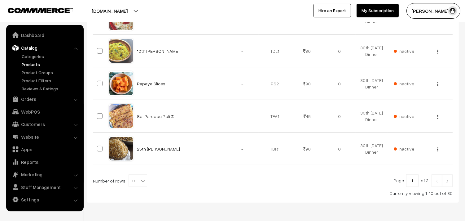
scroll to position [367, 0]
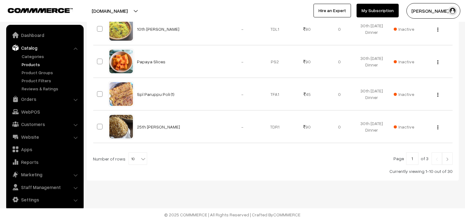
click at [136, 159] on span "10" at bounding box center [138, 159] width 18 height 12
select select "90"
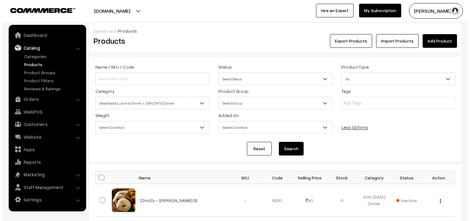
scroll to position [999, 0]
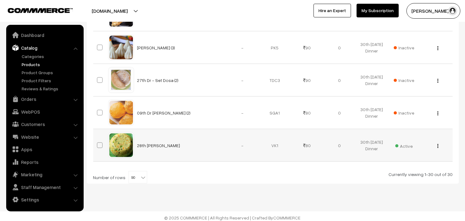
click at [401, 149] on span "Active" at bounding box center [404, 145] width 17 height 8
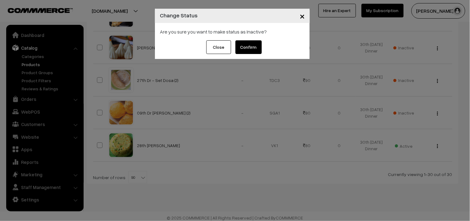
click at [252, 45] on button "Confirm" at bounding box center [249, 47] width 26 height 14
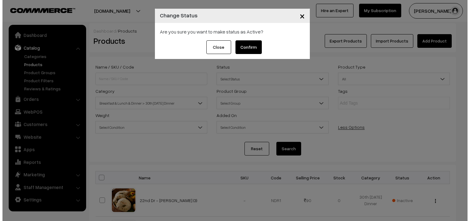
scroll to position [999, 0]
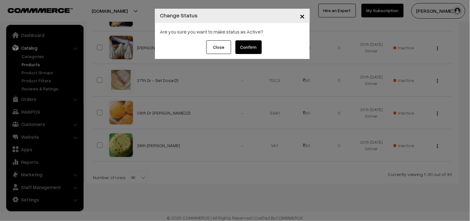
click at [256, 53] on button "Confirm" at bounding box center [249, 47] width 26 height 14
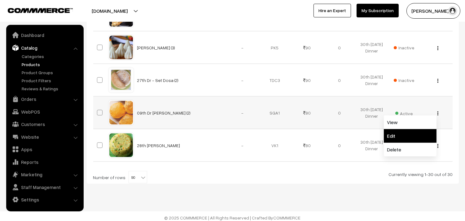
click at [410, 137] on link "Edit" at bounding box center [410, 136] width 53 height 14
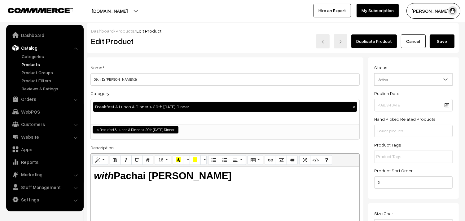
drag, startPoint x: 101, startPoint y: 78, endPoint x: 88, endPoint y: 77, distance: 13.5
click at [88, 77] on div "Name * 09th Dr Poori (2) Category Breakfast & Lunch & Dinner > 30th Saturday Di…" at bounding box center [225, 157] width 277 height 200
type input "30th Dr [PERSON_NAME] (2)"
drag, startPoint x: 118, startPoint y: 171, endPoint x: 276, endPoint y: 167, distance: 157.9
click at [274, 171] on h2 "with Pachai Payaru Kuruma" at bounding box center [225, 176] width 263 height 12
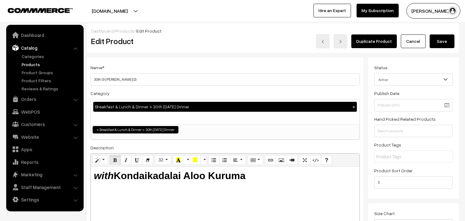
click at [433, 44] on button "Save" at bounding box center [442, 41] width 25 height 14
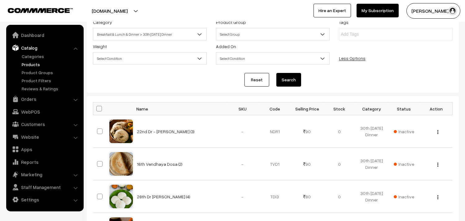
scroll to position [69, 0]
drag, startPoint x: 99, startPoint y: 106, endPoint x: 103, endPoint y: 108, distance: 4.4
click at [99, 106] on span at bounding box center [99, 109] width 6 height 6
click at [97, 106] on input "checkbox" at bounding box center [95, 108] width 4 height 4
checkbox input "true"
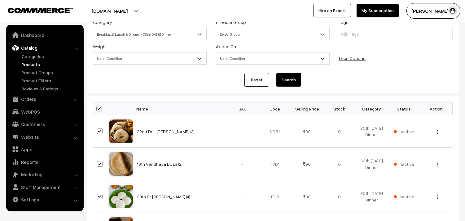
checkbox input "true"
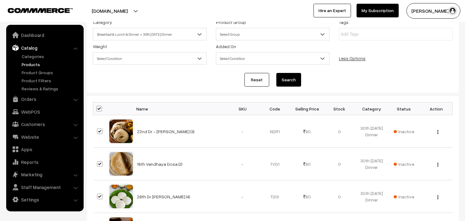
checkbox input "true"
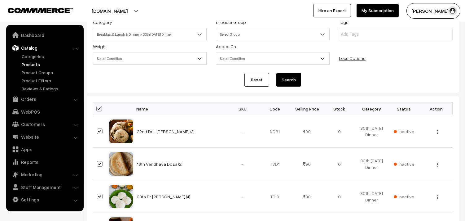
checkbox input "true"
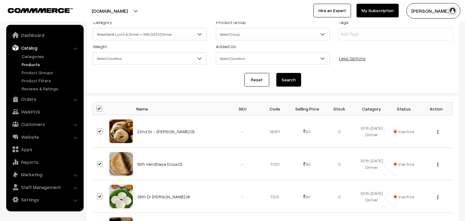
checkbox input "true"
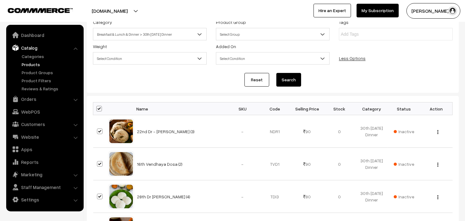
checkbox input "true"
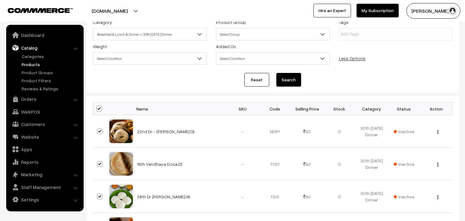
checkbox input "true"
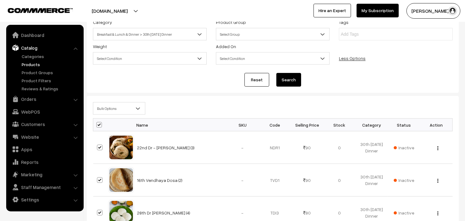
click at [103, 118] on div "Bulk Options Edit Products Update Inventory Make all Active Make all Inactive A…" at bounding box center [272, 110] width 369 height 16
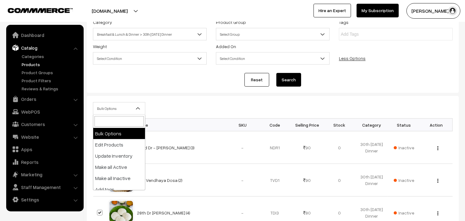
click at [105, 111] on span "Bulk Options" at bounding box center [119, 108] width 52 height 11
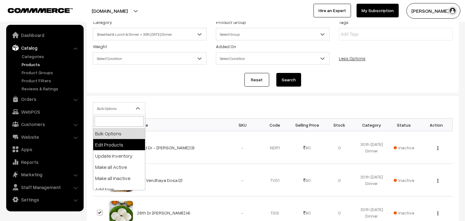
select select "editProduct"
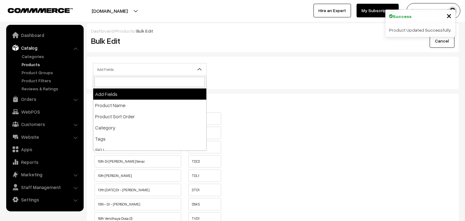
click at [122, 73] on span "Add Fields" at bounding box center [149, 69] width 113 height 11
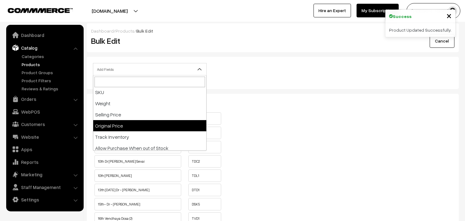
scroll to position [69, 0]
select select "allow-purchase"
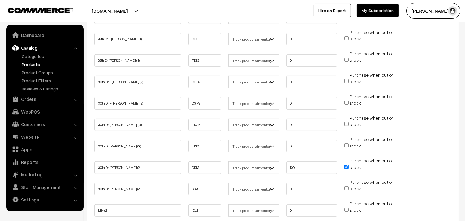
scroll to position [482, 0]
click at [350, 119] on label"] "Purchase when out of stock" at bounding box center [372, 120] width 44 height 13
click at [349, 121] on input "Purchase when out of stock" at bounding box center [347, 123] width 4 height 4
checkbox input "true"
click at [348, 143] on input "Purchase when out of stock" at bounding box center [347, 145] width 4 height 4
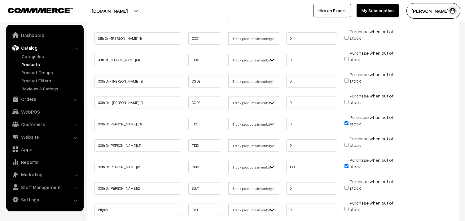
checkbox input "true"
click at [349, 185] on input "Purchase when out of stock" at bounding box center [347, 187] width 4 height 4
checkbox input "true"
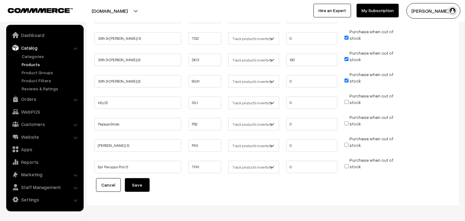
scroll to position [610, 0]
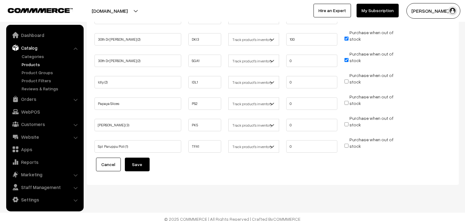
click at [149, 159] on button "Save" at bounding box center [137, 165] width 25 height 14
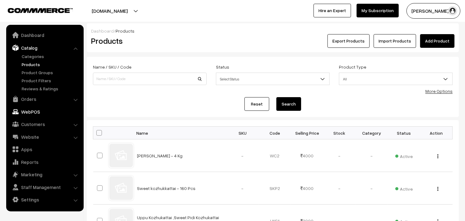
click at [32, 113] on link "WebPOS" at bounding box center [45, 111] width 74 height 11
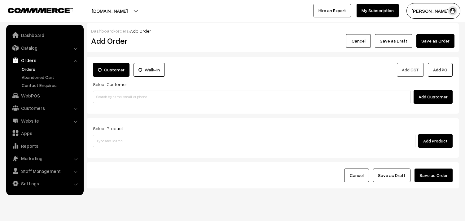
click at [136, 118] on div "Select Product Add Product" at bounding box center [273, 137] width 372 height 39
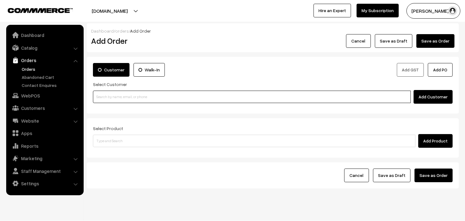
click at [122, 92] on input at bounding box center [252, 97] width 318 height 12
paste input "99417 08308"
click at [105, 93] on input "99417 08308" at bounding box center [252, 97] width 318 height 12
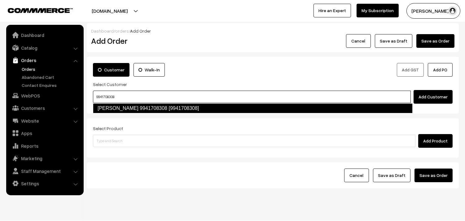
click at [117, 104] on link "Sivakumar 9941708308 [9941708308]" at bounding box center [253, 108] width 320 height 10
type input "9941708308"
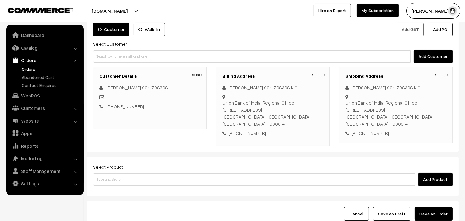
scroll to position [84, 0]
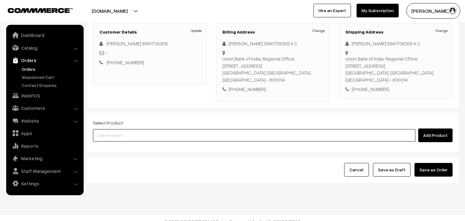
click at [127, 131] on input at bounding box center [254, 135] width 323 height 12
type input ","
type input "lemon sevai"
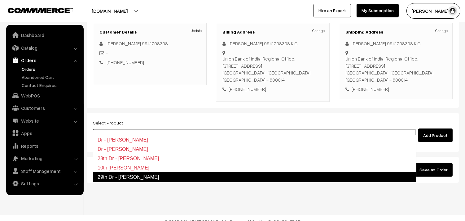
click at [128, 176] on link "29th Dr - [PERSON_NAME]" at bounding box center [255, 177] width 324 height 10
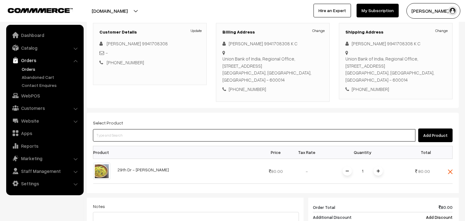
click at [128, 129] on input at bounding box center [254, 135] width 323 height 12
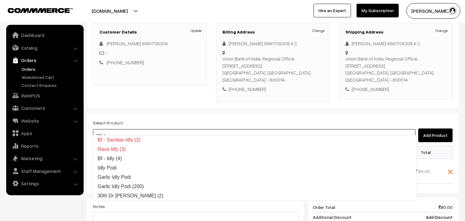
type input "29th dr"
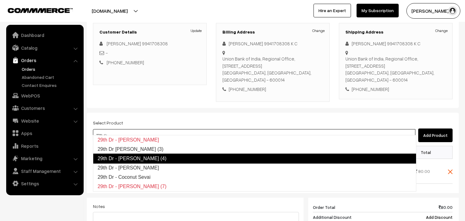
click at [125, 160] on link "29th Dr - Idly (4)" at bounding box center [255, 158] width 324 height 10
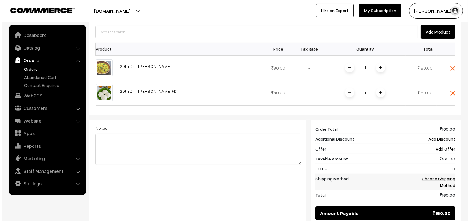
scroll to position [222, 0]
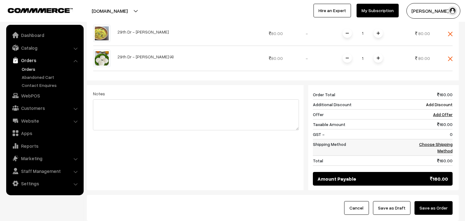
click at [428, 146] on td "Choose Shipping Method" at bounding box center [430, 147] width 45 height 16
click at [427, 139] on td "Choose Shipping Method" at bounding box center [430, 147] width 45 height 16
click at [433, 141] on link "Choose Shipping Method" at bounding box center [436, 147] width 33 height 12
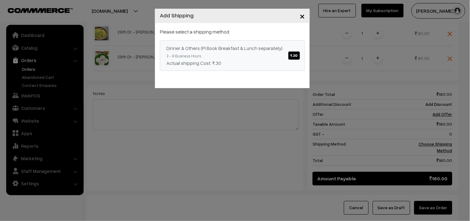
click at [273, 46] on div "Dinner & Others (Pl Book Breakfast & Lunch separately) ₹.30" at bounding box center [233, 47] width 132 height 7
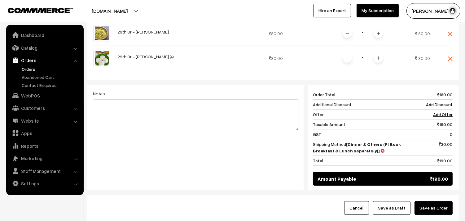
click at [437, 201] on button "Save as Order" at bounding box center [434, 208] width 38 height 14
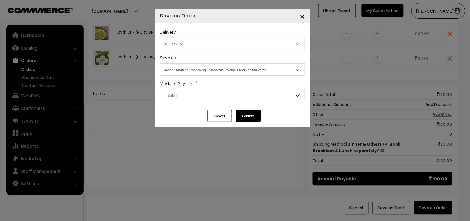
click at [189, 49] on span "Self Pickup" at bounding box center [232, 43] width 145 height 11
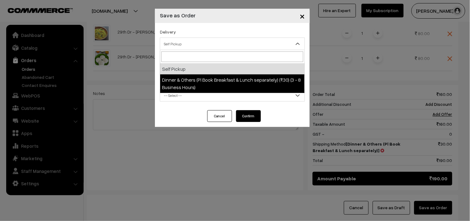
drag, startPoint x: 191, startPoint y: 77, endPoint x: 215, endPoint y: 73, distance: 24.5
select select "DOP1"
select select "3"
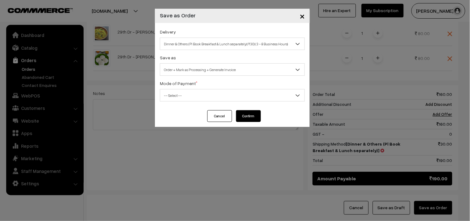
click at [215, 72] on span "Order + Mark as Processing + Generate Invoice" at bounding box center [232, 69] width 145 height 11
click at [178, 95] on span "-- Select --" at bounding box center [232, 95] width 145 height 11
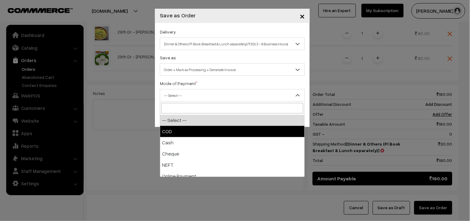
select select "1"
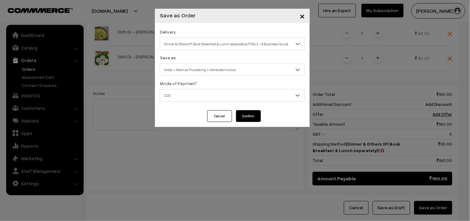
click at [257, 114] on button "Confirm" at bounding box center [248, 116] width 25 height 12
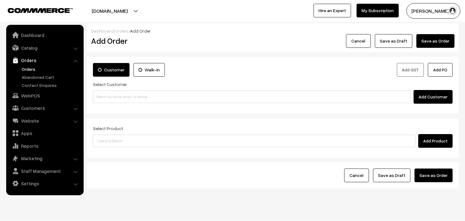
click at [25, 69] on link "Orders" at bounding box center [50, 69] width 61 height 7
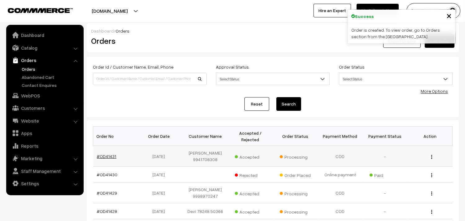
click at [111, 157] on link "#OD41431" at bounding box center [107, 155] width 20 height 5
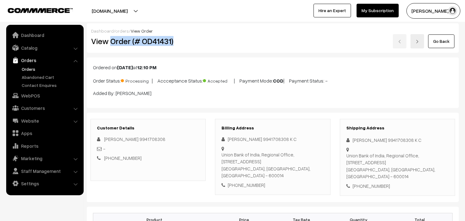
drag, startPoint x: 114, startPoint y: 40, endPoint x: 194, endPoint y: 38, distance: 80.6
click at [194, 38] on h2 "View Order (# OD41431)" at bounding box center [148, 41] width 115 height 10
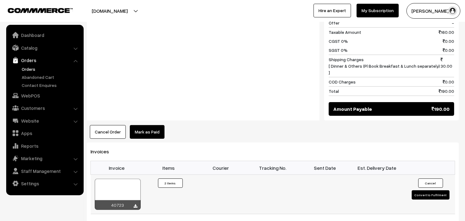
scroll to position [448, 0]
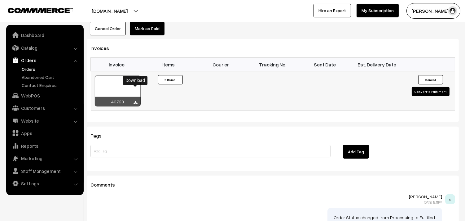
click at [135, 101] on icon at bounding box center [136, 103] width 4 height 4
click at [22, 95] on link "WebPOS" at bounding box center [45, 95] width 74 height 11
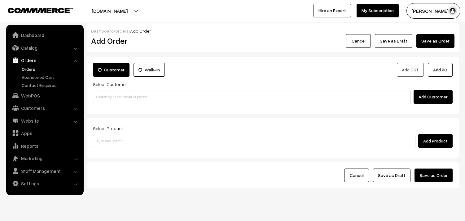
click at [112, 100] on input at bounding box center [252, 97] width 318 height 12
click at [105, 92] on input "97104 11478" at bounding box center [252, 97] width 318 height 12
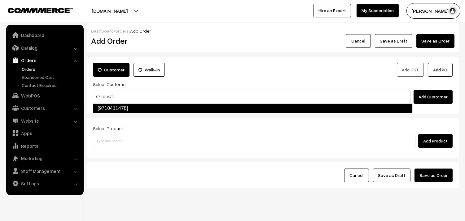
click at [115, 108] on link "[9710411478]" at bounding box center [253, 108] width 320 height 10
type input "9710411478"
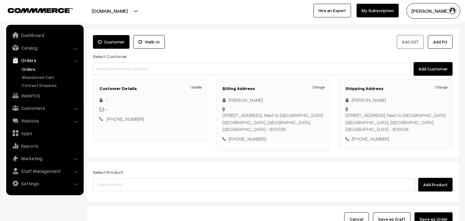
scroll to position [84, 0]
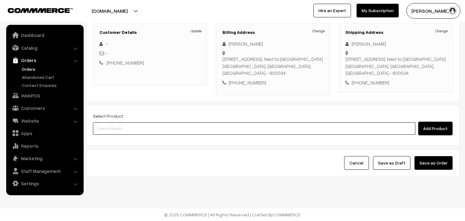
drag, startPoint x: 133, startPoint y: 129, endPoint x: 143, endPoint y: 87, distance: 42.9
click at [134, 129] on input at bounding box center [254, 128] width 323 height 12
type input "vazhai"
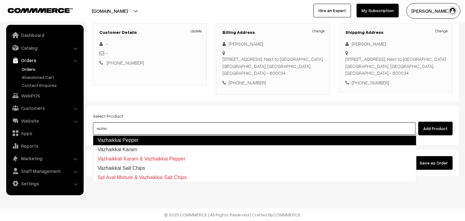
click at [135, 140] on link "Vazhaikkai Pepper" at bounding box center [255, 140] width 324 height 10
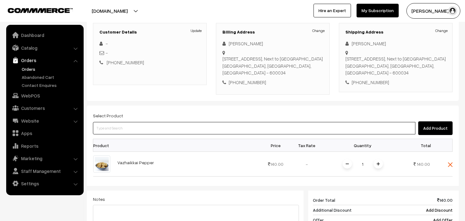
click at [150, 127] on input at bounding box center [254, 128] width 323 height 12
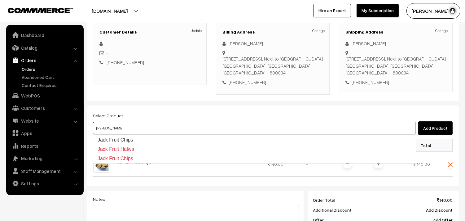
type input "jack fr"
drag, startPoint x: 112, startPoint y: 134, endPoint x: 111, endPoint y: 138, distance: 4.2
click at [112, 136] on body "Thank you for showing interest. Our team will call you shortly. Close annamfood…" at bounding box center [232, 144] width 465 height 456
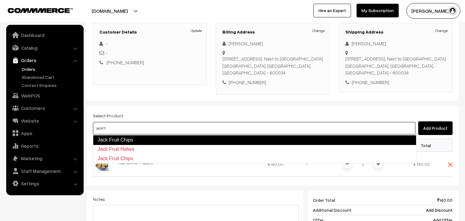
click at [112, 140] on link "Jack Fruit Chips" at bounding box center [255, 140] width 324 height 10
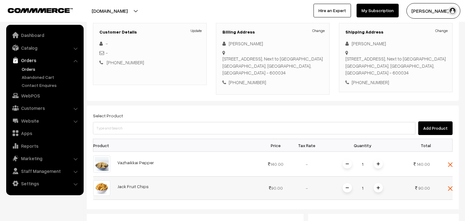
click at [377, 185] on span at bounding box center [378, 187] width 9 height 9
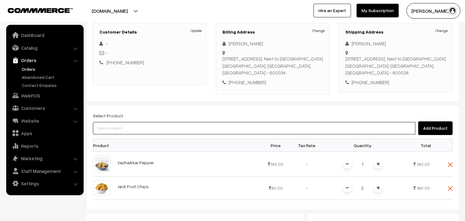
click at [127, 127] on input at bounding box center [254, 128] width 323 height 12
type input "milagu va"
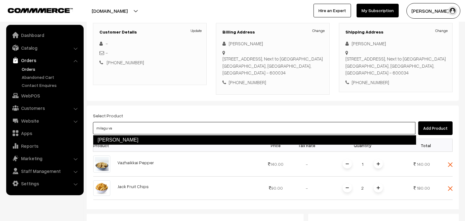
click at [120, 141] on link "Milagu Vadai" at bounding box center [255, 140] width 324 height 10
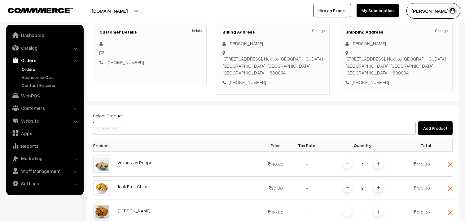
click at [126, 131] on input at bounding box center [254, 128] width 323 height 12
type input "spl ladd"
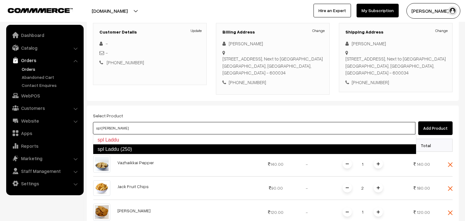
click at [124, 150] on link "spl Laddu (250)" at bounding box center [255, 149] width 324 height 10
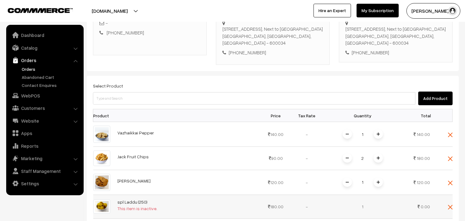
scroll to position [153, 0]
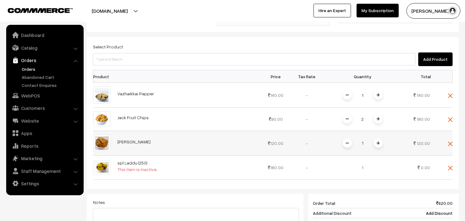
click at [380, 146] on span at bounding box center [378, 142] width 9 height 9
click at [349, 143] on img at bounding box center [347, 142] width 3 height 3
click at [142, 169] on div "This item is inactive." at bounding box center [138, 169] width 40 height 7
click at [450, 167] on img at bounding box center [450, 168] width 5 height 5
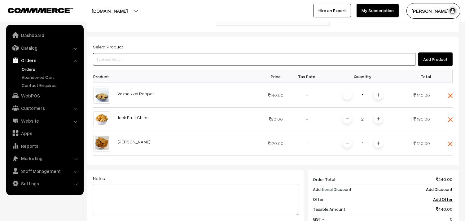
click at [145, 60] on input at bounding box center [254, 59] width 323 height 12
type input "spl laddu"
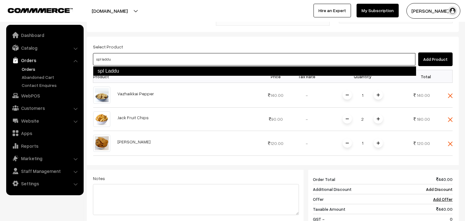
click at [127, 70] on link "spl Laddu" at bounding box center [255, 71] width 324 height 10
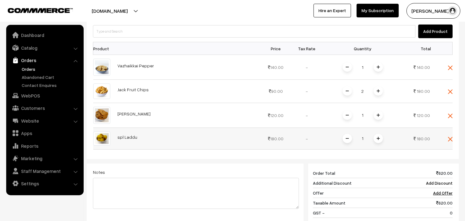
scroll to position [188, 0]
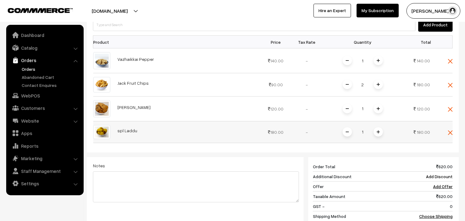
click at [378, 131] on img at bounding box center [378, 131] width 3 height 3
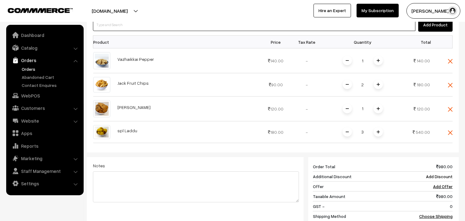
click at [137, 27] on input at bounding box center [254, 25] width 323 height 12
type input "spl mix"
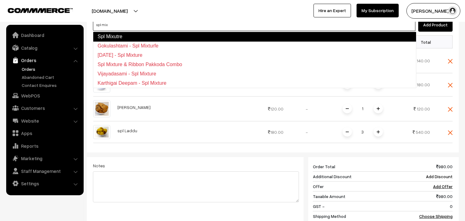
drag, startPoint x: 131, startPoint y: 41, endPoint x: 133, endPoint y: 37, distance: 5.1
click at [133, 37] on ul "Spl Mixutre Gokulashtami - Spl Mixturfe Diwali - Spl Mixture Spl Mixture & Ribb…" at bounding box center [255, 60] width 324 height 56
click at [133, 37] on link "Spl Mixutre" at bounding box center [255, 37] width 324 height 10
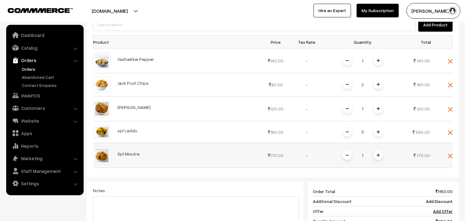
click at [381, 156] on span at bounding box center [378, 154] width 9 height 9
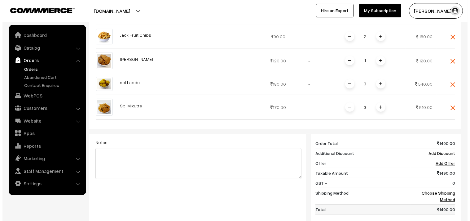
scroll to position [291, 0]
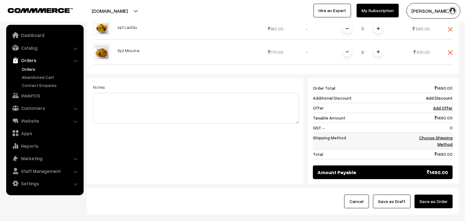
click at [443, 137] on link "Choose Shipping Method" at bounding box center [436, 141] width 33 height 12
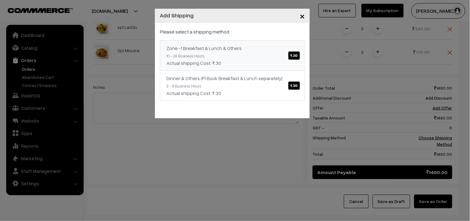
drag, startPoint x: 299, startPoint y: 54, endPoint x: 312, endPoint y: 64, distance: 16.8
click at [299, 54] on span "₹.30" at bounding box center [294, 55] width 11 height 8
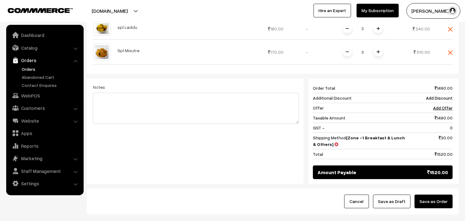
click at [429, 198] on button "Save as Order" at bounding box center [434, 201] width 38 height 14
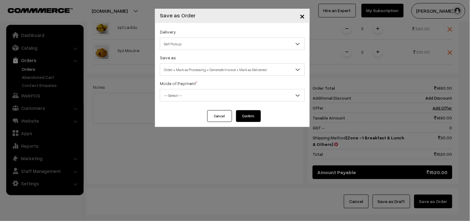
click at [188, 39] on span "Self Pickup" at bounding box center [232, 43] width 145 height 11
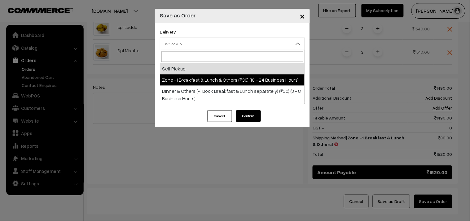
select select "ZON1"
select select "3"
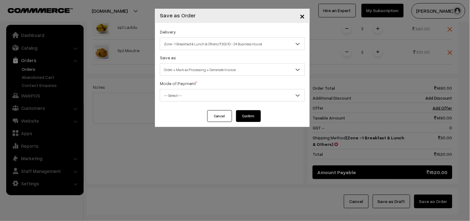
click at [184, 60] on div "Save as Order Order + Mark as Processing Order + Mark as Processing + Generate …" at bounding box center [232, 65] width 145 height 22
click at [184, 79] on div "Mode of Payment * -- Select -- COD Cash Cheque NEFT Online Payment DD Others --…" at bounding box center [232, 90] width 145 height 22
click at [185, 71] on span "Order + Mark as Processing + Generate Invoice" at bounding box center [232, 69] width 145 height 11
click at [187, 94] on span "-- Select --" at bounding box center [232, 95] width 145 height 11
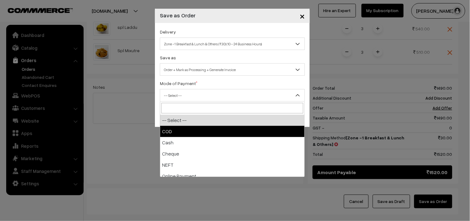
drag, startPoint x: 179, startPoint y: 128, endPoint x: 198, endPoint y: 128, distance: 19.2
select select "1"
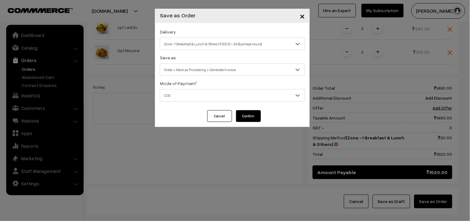
click at [256, 115] on button "Confirm" at bounding box center [248, 116] width 25 height 12
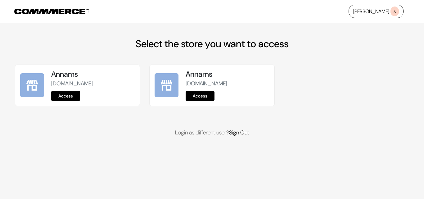
click at [68, 94] on link "Access" at bounding box center [65, 96] width 29 height 10
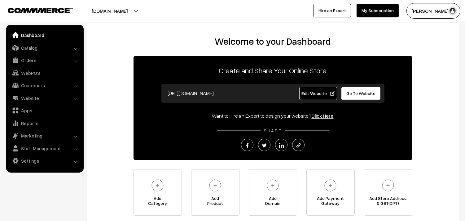
click at [37, 49] on link "Catalog" at bounding box center [45, 47] width 74 height 11
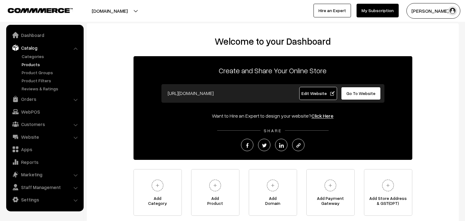
click at [33, 64] on link "Products" at bounding box center [50, 64] width 61 height 7
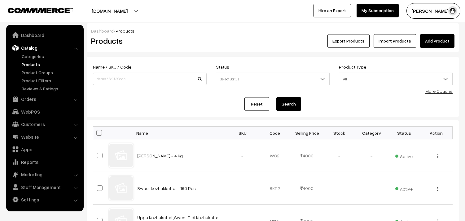
click at [116, 78] on input at bounding box center [150, 79] width 114 height 12
type input "spl laddu"
click at [277, 97] on button "Search" at bounding box center [289, 104] width 25 height 14
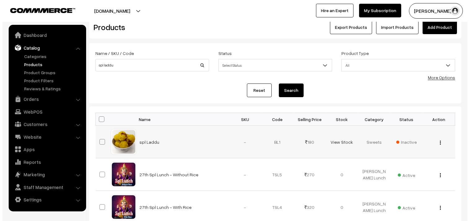
scroll to position [34, 0]
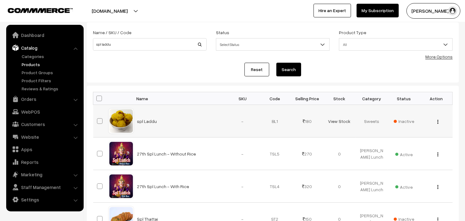
click at [405, 123] on span "Inactive" at bounding box center [404, 121] width 20 height 7
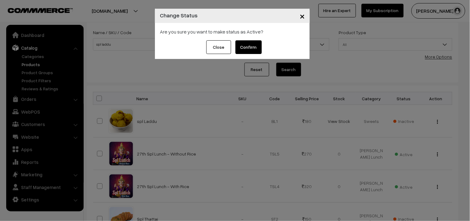
click at [255, 49] on button "Confirm" at bounding box center [249, 47] width 26 height 14
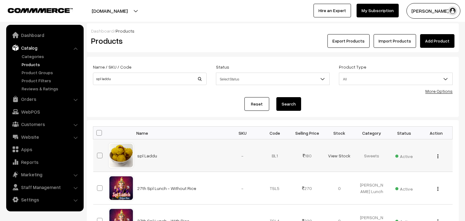
scroll to position [34, 0]
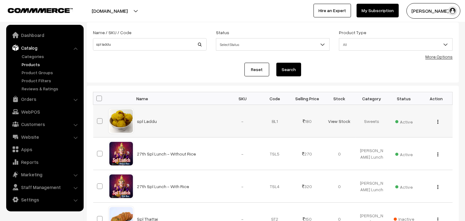
click at [437, 121] on div "View Edit Delete" at bounding box center [436, 121] width 25 height 7
click at [439, 120] on button "button" at bounding box center [439, 121] width 2 height 5
click at [406, 141] on link "Edit" at bounding box center [410, 144] width 53 height 14
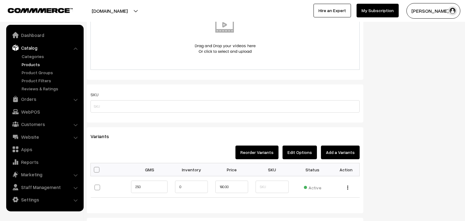
scroll to position [379, 0]
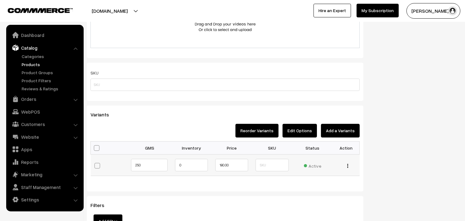
click at [348, 167] on img "button" at bounding box center [348, 166] width 1 height 4
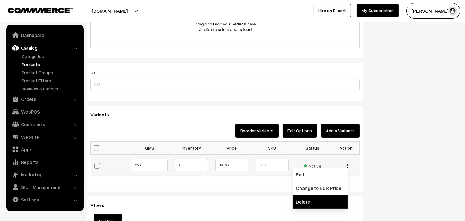
click at [308, 200] on link "Delete" at bounding box center [320, 202] width 55 height 14
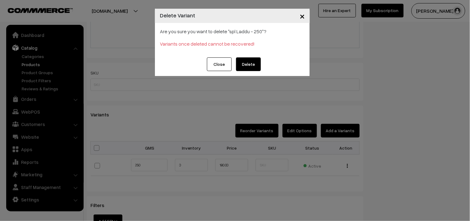
click at [245, 63] on button "Delete" at bounding box center [248, 64] width 25 height 14
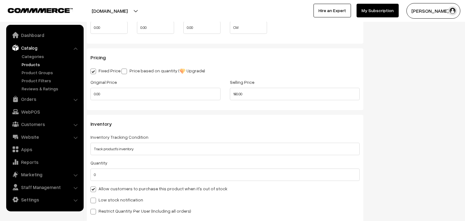
scroll to position [517, 0]
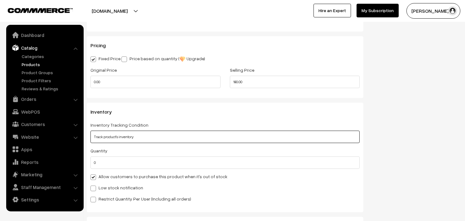
drag, startPoint x: 111, startPoint y: 139, endPoint x: 113, endPoint y: 143, distance: 4.7
click at [111, 139] on select "Don't track inventory Track product's inventory" at bounding box center [225, 137] width 269 height 12
click at [91, 131] on select "Don't track inventory Track product's inventory" at bounding box center [225, 137] width 269 height 12
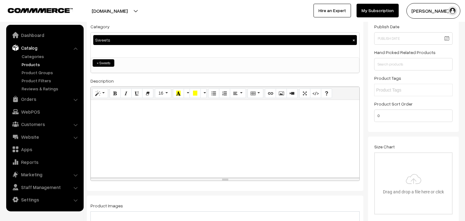
scroll to position [0, 0]
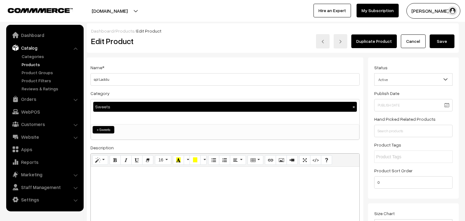
click at [441, 43] on button "Save" at bounding box center [442, 41] width 25 height 14
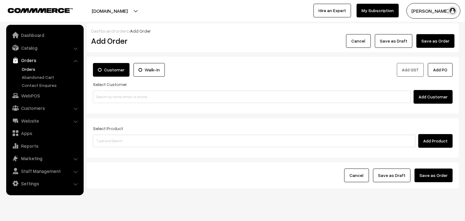
drag, startPoint x: 0, startPoint y: 0, endPoint x: 30, endPoint y: 70, distance: 76.4
click at [30, 70] on link "Orders" at bounding box center [50, 69] width 61 height 7
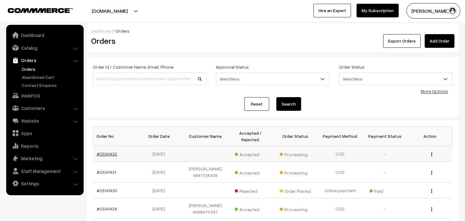
click at [106, 153] on link "#OD41432" at bounding box center [107, 153] width 20 height 5
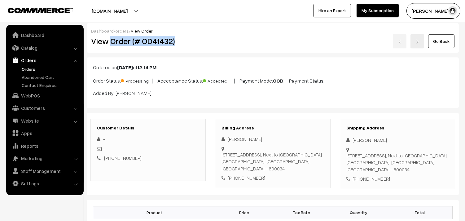
click at [185, 41] on h2 "View Order (# OD41432)" at bounding box center [148, 41] width 115 height 10
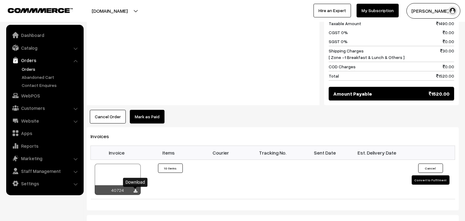
scroll to position [517, 0]
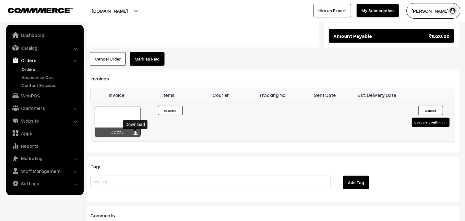
click at [137, 134] on icon at bounding box center [136, 133] width 4 height 4
click at [54, 98] on link "WebPOS" at bounding box center [45, 95] width 74 height 11
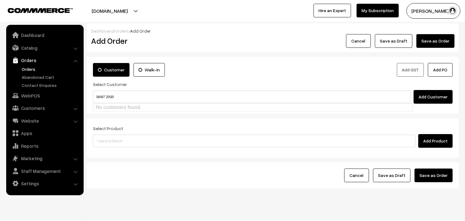
click at [107, 93] on input "98487 29581" at bounding box center [252, 97] width 318 height 12
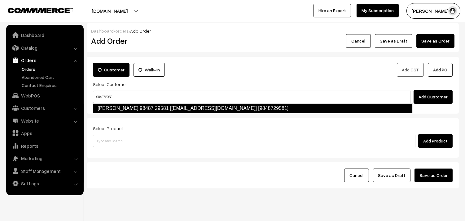
click at [112, 109] on link "vijayasarathy 98487 29581 [Annam25@gmail.com] [9848729581]" at bounding box center [253, 108] width 320 height 10
type input "9848729581"
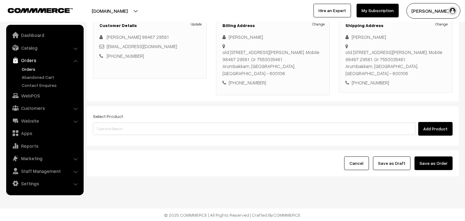
scroll to position [91, 0]
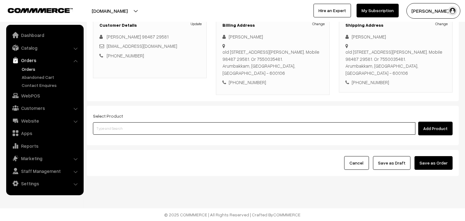
click at [121, 126] on input at bounding box center [254, 128] width 323 height 12
type input "29th dr"
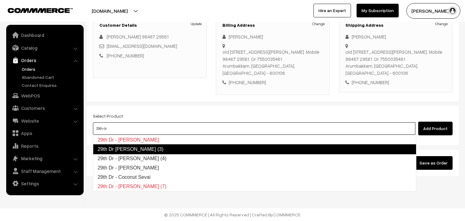
click at [122, 156] on link "29th Dr - [PERSON_NAME] (4)" at bounding box center [254, 158] width 323 height 9
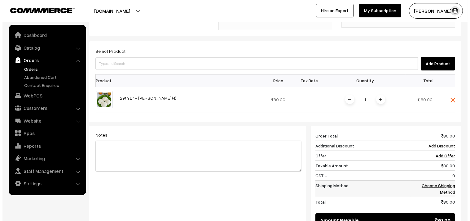
scroll to position [229, 0]
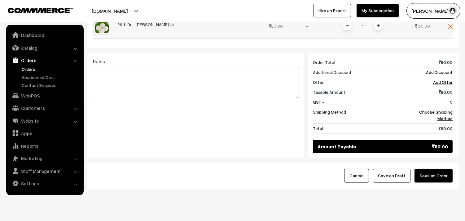
click at [382, 28] on span at bounding box center [378, 25] width 9 height 9
click at [437, 112] on link "Choose Shipping Method" at bounding box center [436, 115] width 33 height 12
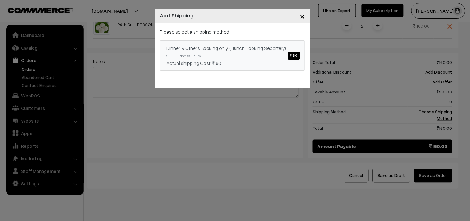
click at [291, 45] on div "Dinner & Others Booking only (Llunch Booking Separtely) ₹.60" at bounding box center [233, 47] width 132 height 7
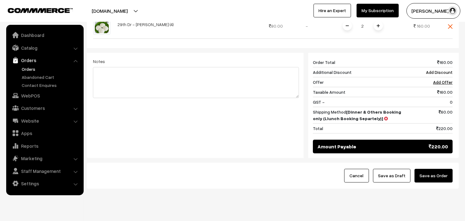
click at [420, 172] on button "Save as Order" at bounding box center [434, 176] width 38 height 14
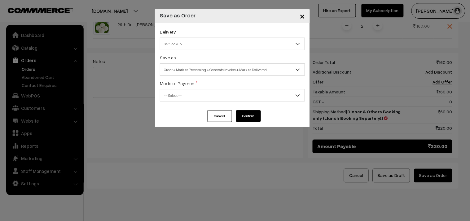
click at [193, 47] on span "Self Pickup" at bounding box center [232, 43] width 145 height 11
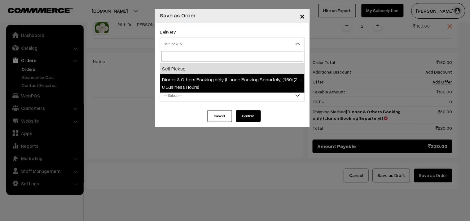
drag, startPoint x: 187, startPoint y: 73, endPoint x: 194, endPoint y: 70, distance: 8.2
select select "DOB3"
select select "3"
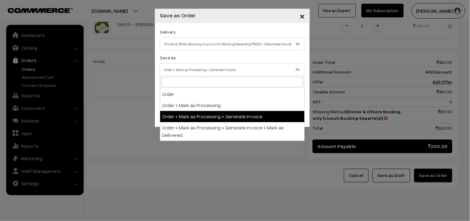
click at [195, 67] on span "Order + Mark as Processing + Generate Invoice" at bounding box center [232, 69] width 145 height 11
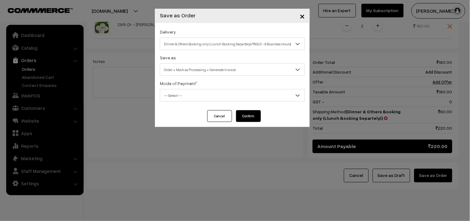
click at [180, 98] on span "-- Select --" at bounding box center [232, 95] width 145 height 11
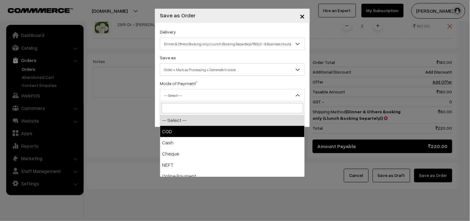
select select "1"
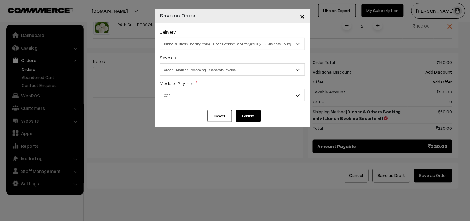
click at [247, 116] on button "Confirm" at bounding box center [248, 116] width 25 height 12
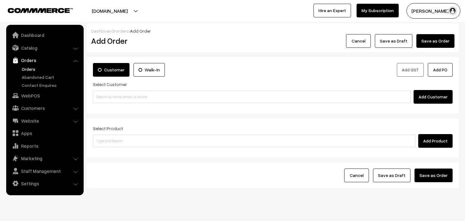
click at [29, 69] on link "Orders" at bounding box center [50, 69] width 61 height 7
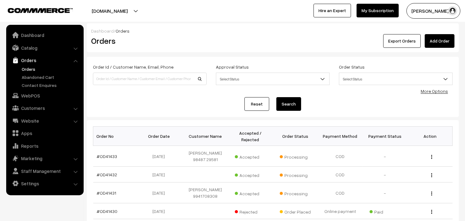
click at [109, 158] on link "#OD41433" at bounding box center [107, 155] width 20 height 5
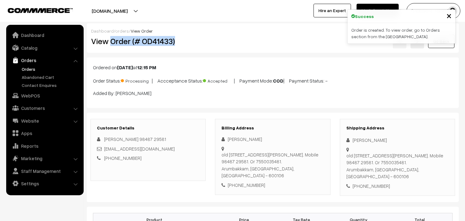
click at [195, 39] on h2 "View Order (# OD41433)" at bounding box center [148, 41] width 115 height 10
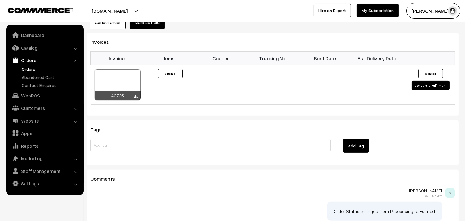
scroll to position [413, 0]
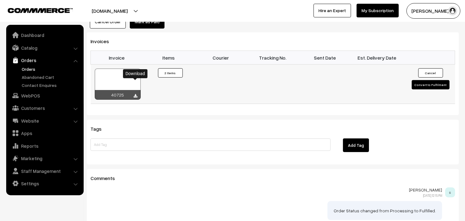
click at [137, 94] on icon at bounding box center [136, 96] width 4 height 4
click at [38, 94] on link "WebPOS" at bounding box center [45, 95] width 74 height 11
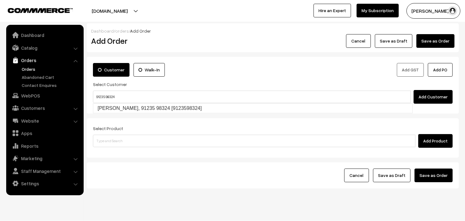
click at [106, 96] on input "91235 98324" at bounding box center [252, 97] width 318 height 12
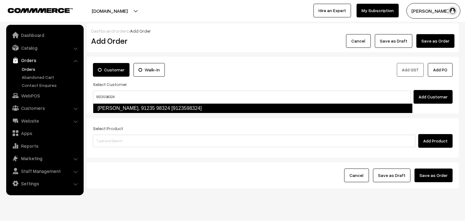
click at [107, 109] on link "[PERSON_NAME], 91235 98324 [9123598324]" at bounding box center [253, 108] width 320 height 10
type input "91235 98324"
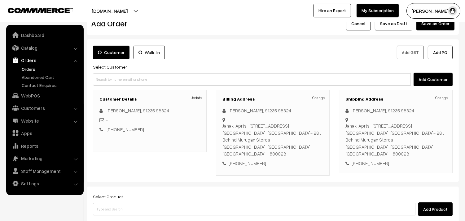
scroll to position [84, 0]
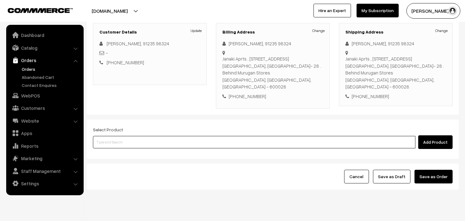
drag, startPoint x: 110, startPoint y: 128, endPoint x: 112, endPoint y: 104, distance: 23.6
click at [111, 136] on input at bounding box center [254, 142] width 323 height 12
type input "lemon s"
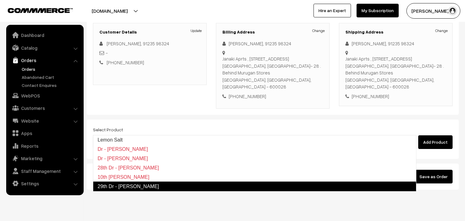
click at [137, 187] on link "29th Dr - Lemon Sevai" at bounding box center [255, 186] width 324 height 10
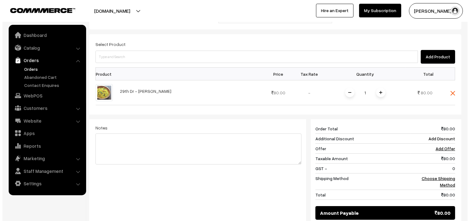
scroll to position [222, 0]
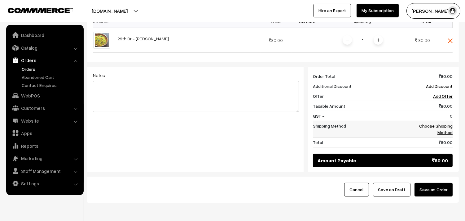
click at [439, 121] on td "Choose Shipping Method" at bounding box center [430, 129] width 45 height 16
click at [447, 123] on link "Choose Shipping Method" at bounding box center [436, 129] width 33 height 12
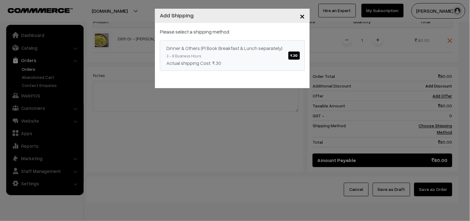
click at [279, 49] on div "Dinner & Others (Pl Book Breakfast & Lunch separately) ₹.30" at bounding box center [233, 47] width 132 height 7
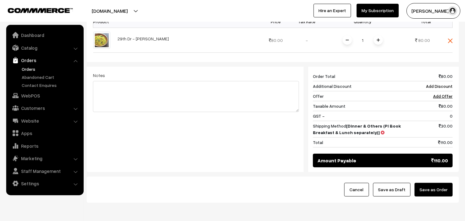
click at [426, 183] on button "Save as Order" at bounding box center [434, 190] width 38 height 14
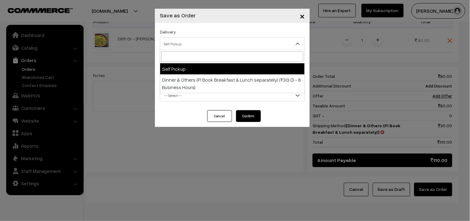
click at [202, 43] on span "Self Pickup" at bounding box center [232, 43] width 145 height 11
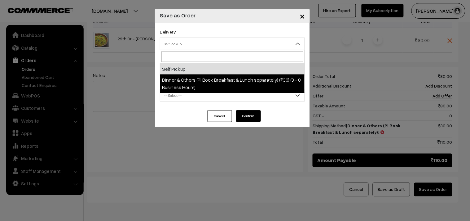
select select "DOP1"
select select "3"
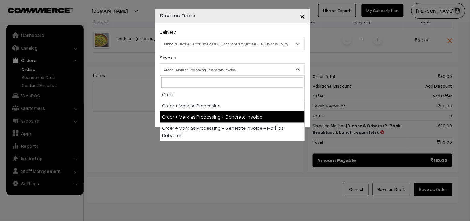
click at [204, 70] on span "Order + Mark as Processing + Generate Invoice" at bounding box center [232, 69] width 145 height 11
drag, startPoint x: 207, startPoint y: 107, endPoint x: 208, endPoint y: 113, distance: 6.6
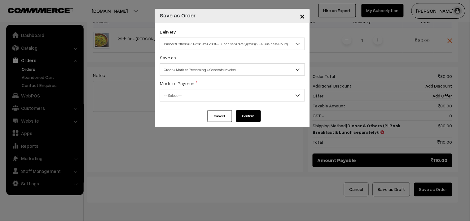
click at [207, 97] on span "-- Select --" at bounding box center [232, 95] width 145 height 11
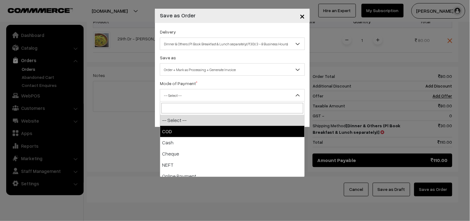
drag, startPoint x: 194, startPoint y: 129, endPoint x: 262, endPoint y: 128, distance: 67.6
select select "1"
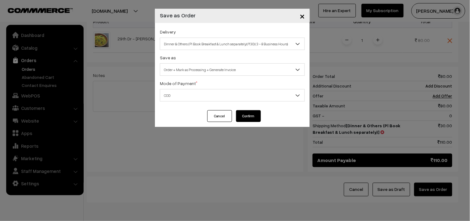
drag, startPoint x: 264, startPoint y: 122, endPoint x: 256, endPoint y: 116, distance: 10.1
click at [263, 120] on div "Cancel Confirm" at bounding box center [232, 118] width 155 height 17
click at [250, 113] on button "Confirm" at bounding box center [248, 116] width 25 height 12
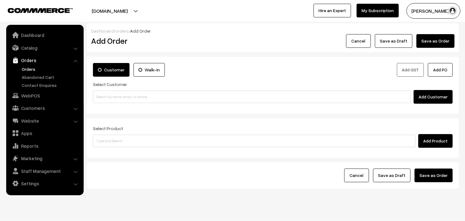
click at [30, 70] on link "Orders" at bounding box center [50, 69] width 61 height 7
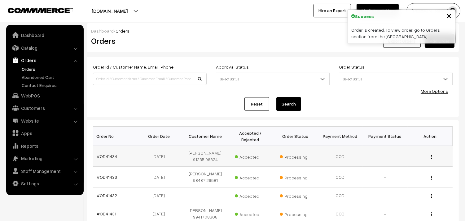
click at [105, 153] on td "#OD41434" at bounding box center [115, 156] width 45 height 21
click at [106, 157] on link "#OD41434" at bounding box center [107, 155] width 20 height 5
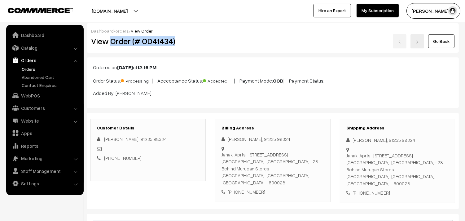
click at [193, 44] on h2 "View Order (# OD41434)" at bounding box center [148, 41] width 115 height 10
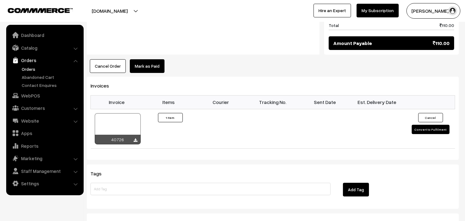
scroll to position [413, 0]
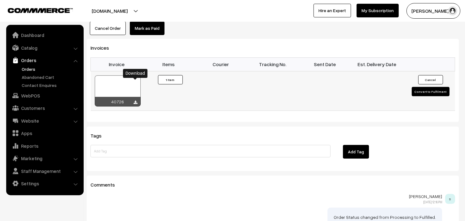
click at [137, 100] on icon at bounding box center [136, 102] width 4 height 4
click at [35, 69] on link "Orders" at bounding box center [50, 69] width 61 height 7
